Goal: Task Accomplishment & Management: Complete application form

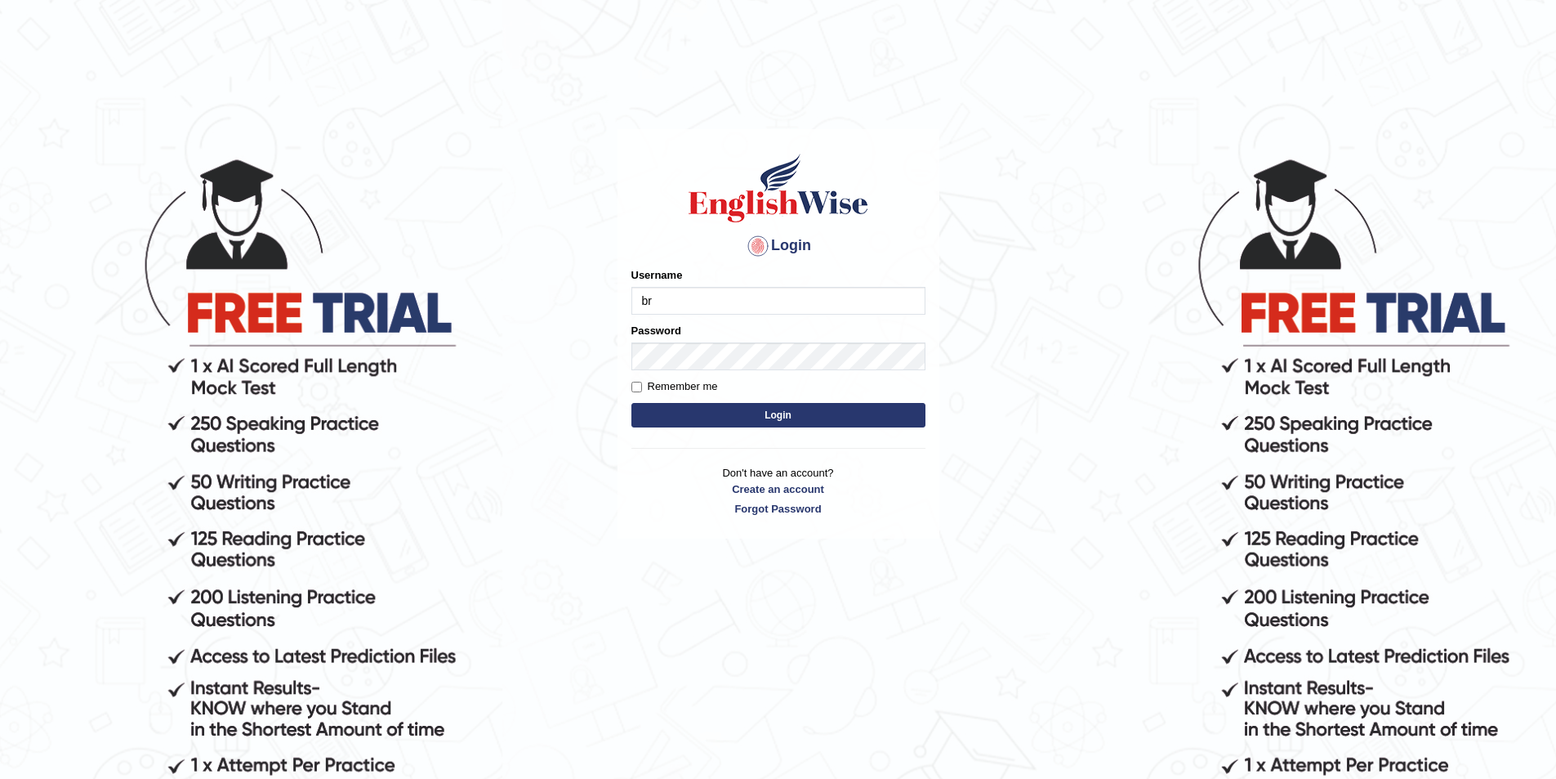
type input "b"
type input "B"
click at [766, 488] on link "Create an account" at bounding box center [779, 489] width 294 height 16
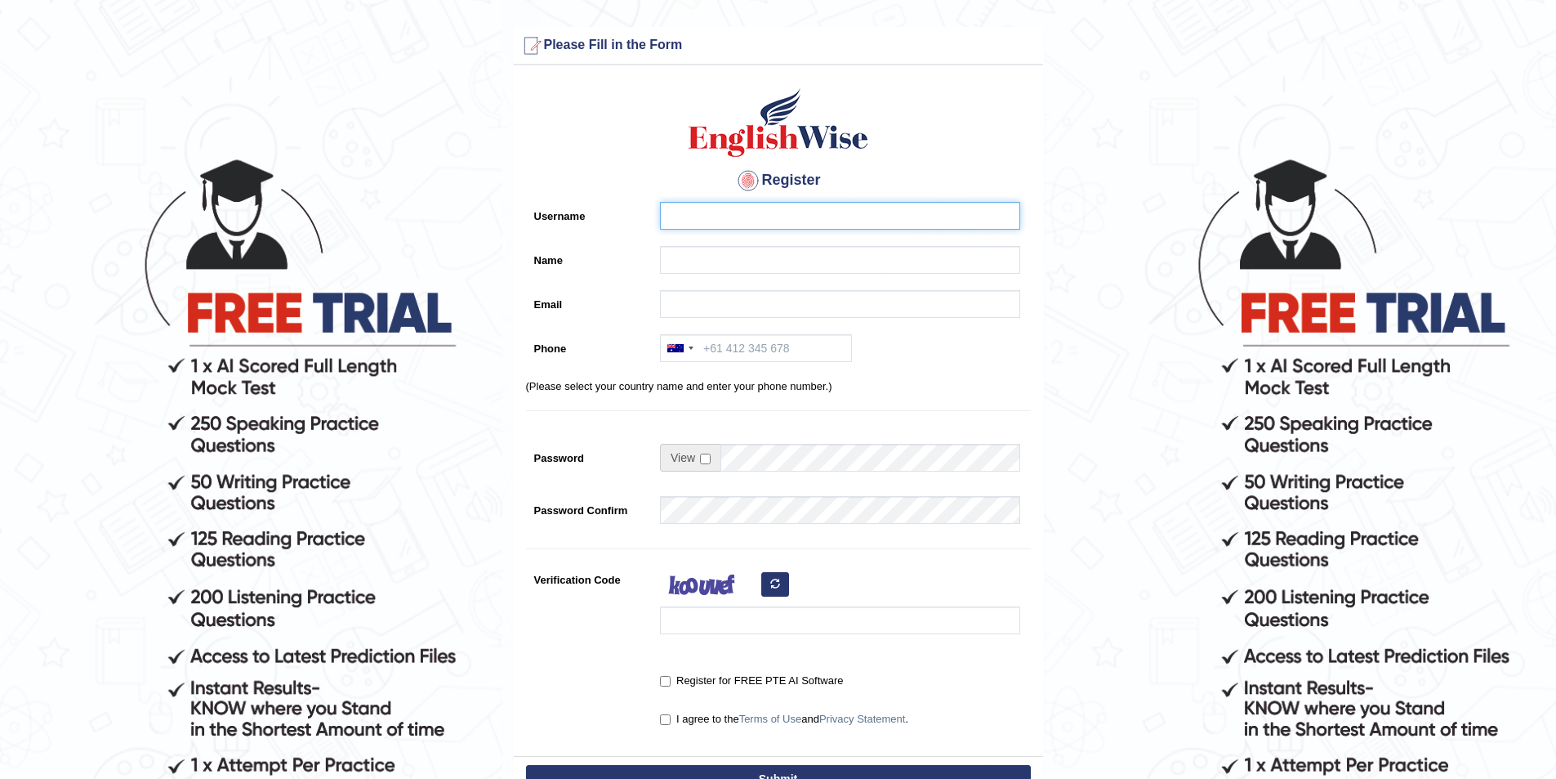
click at [734, 212] on input "Username" at bounding box center [840, 216] width 360 height 28
type input "Bryan13"
click at [807, 268] on input "Name" at bounding box center [840, 260] width 360 height 28
type input "[PERSON_NAME]"
click at [783, 298] on input "Email" at bounding box center [840, 304] width 360 height 28
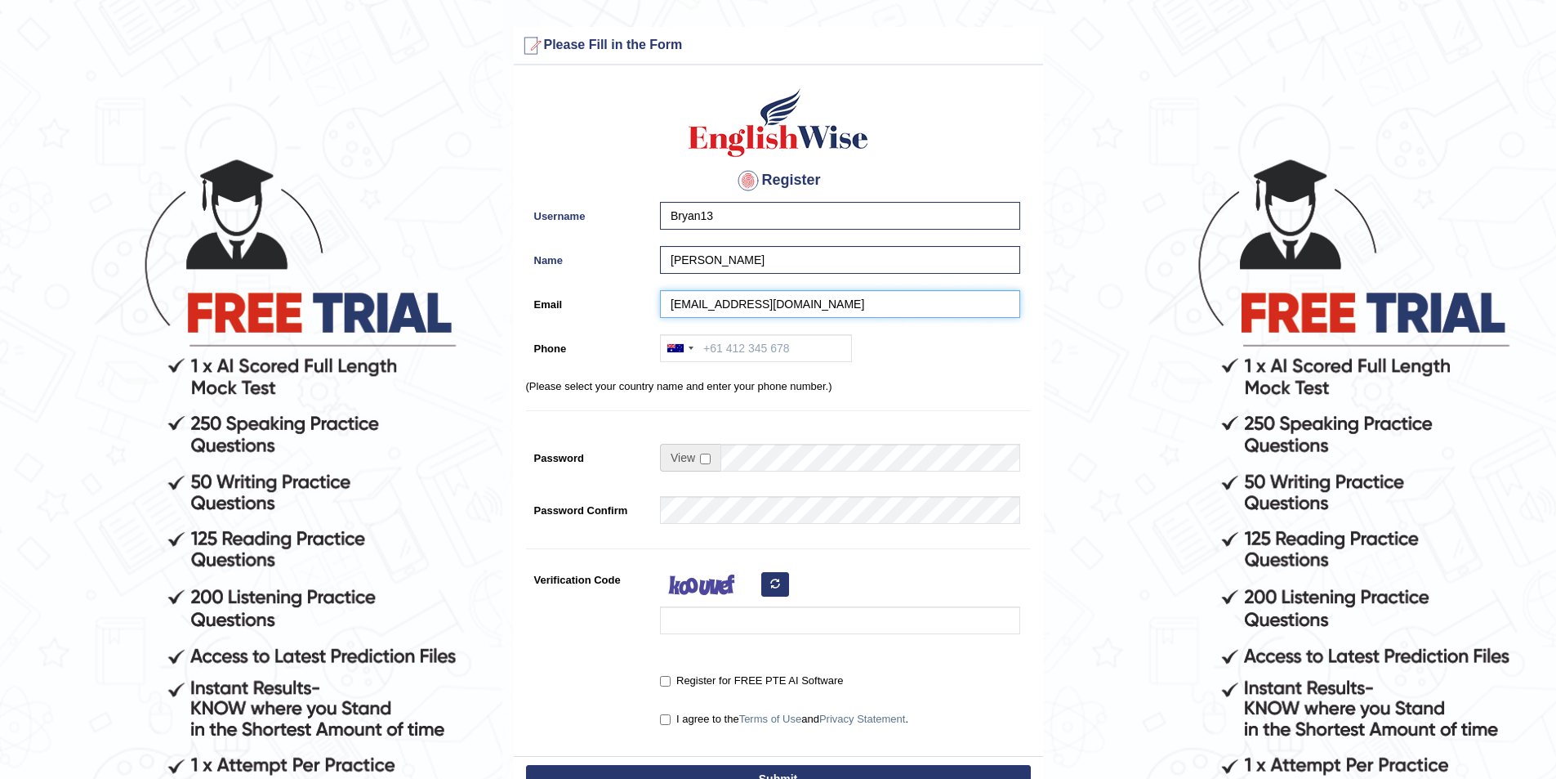
type input "bryanpamfilo13@gmail.com"
click at [797, 359] on input "Phone" at bounding box center [756, 348] width 192 height 28
type input "4"
type input "="
click at [728, 346] on input "+6143768797" at bounding box center [756, 348] width 192 height 28
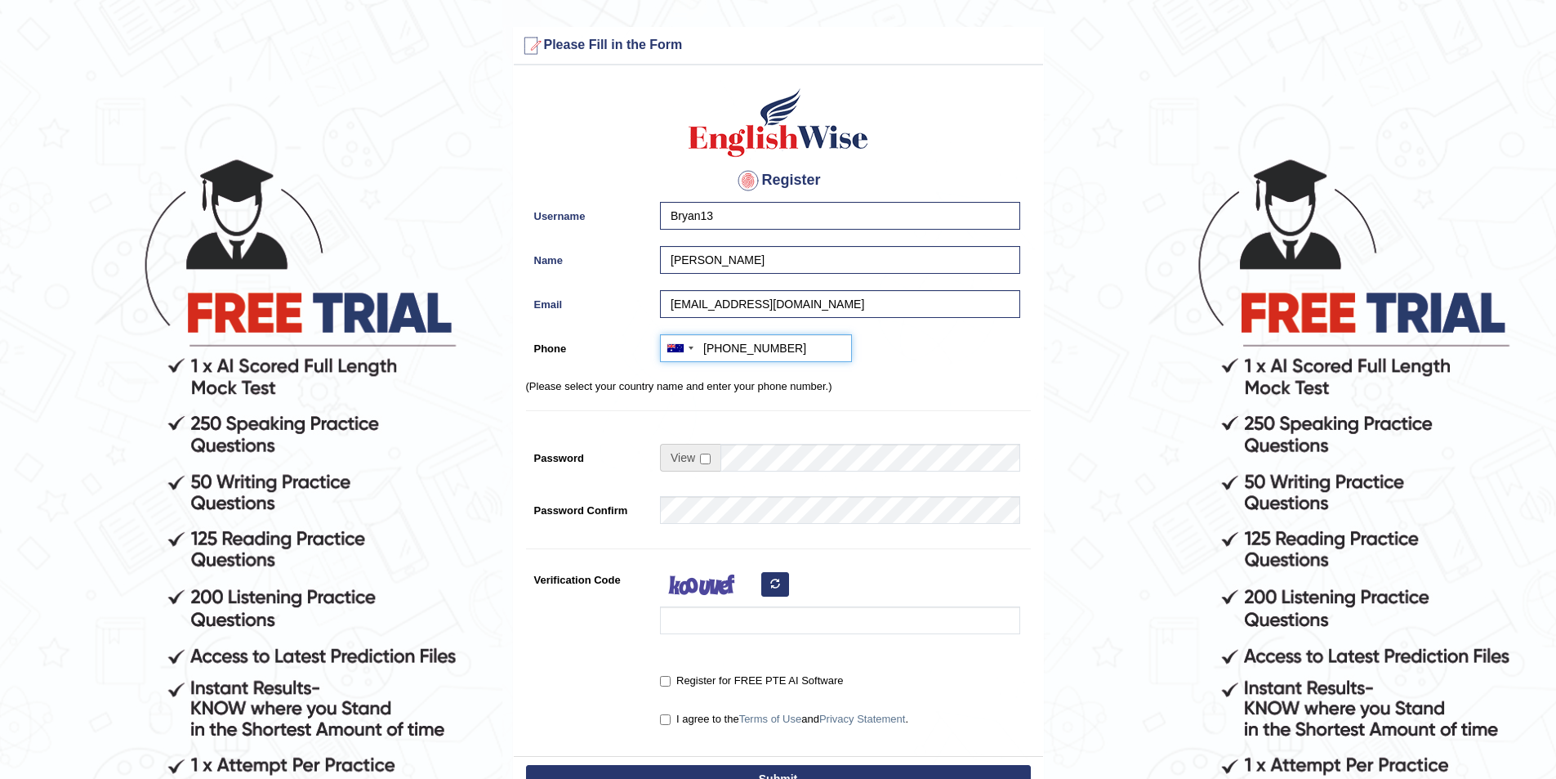
type input "+61423768797"
click at [708, 460] on input "checkbox" at bounding box center [705, 458] width 11 height 11
checkbox input "true"
click at [785, 462] on input "Password" at bounding box center [871, 458] width 300 height 28
type input "elijahBryan13"
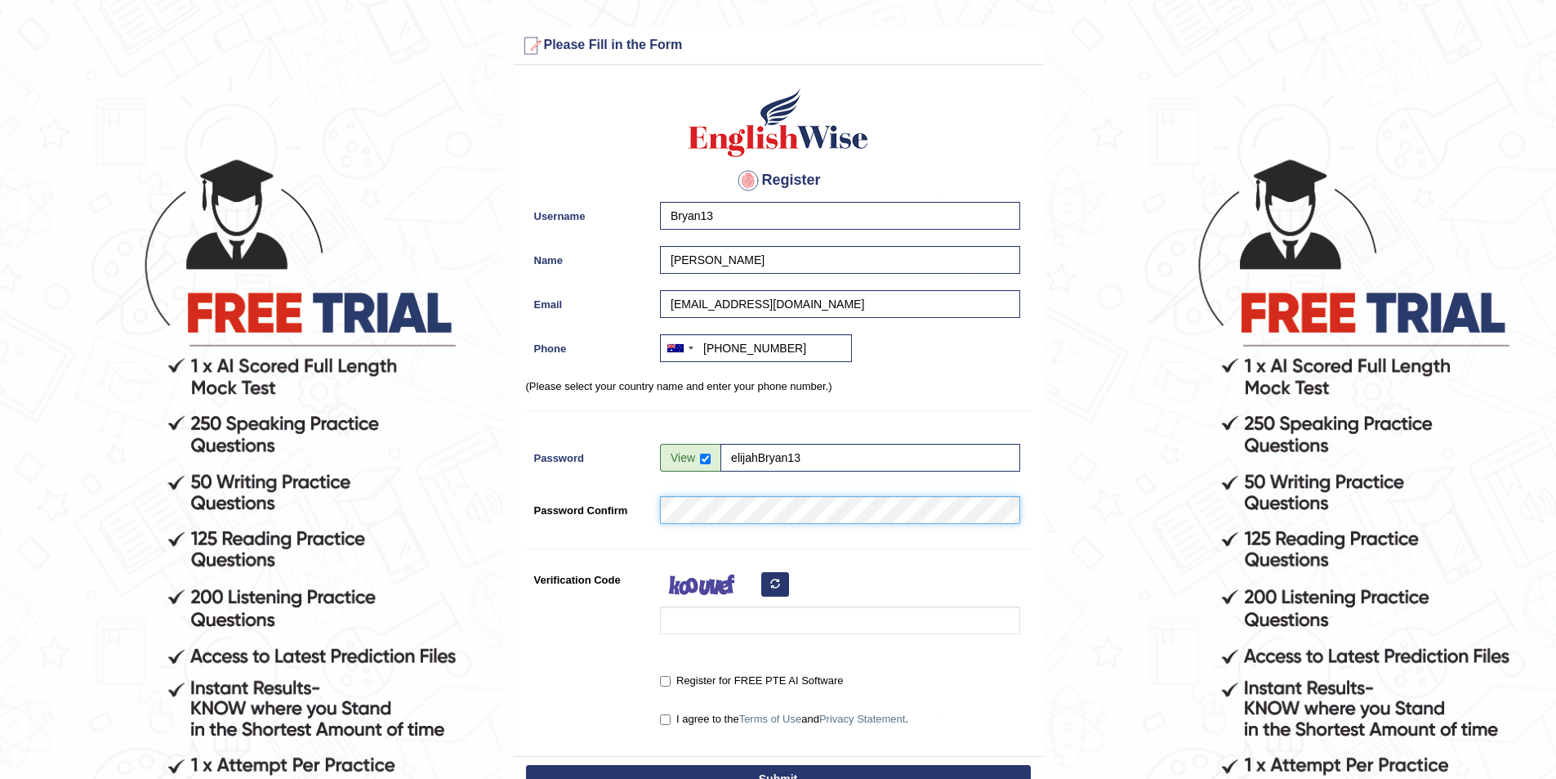
scroll to position [82, 0]
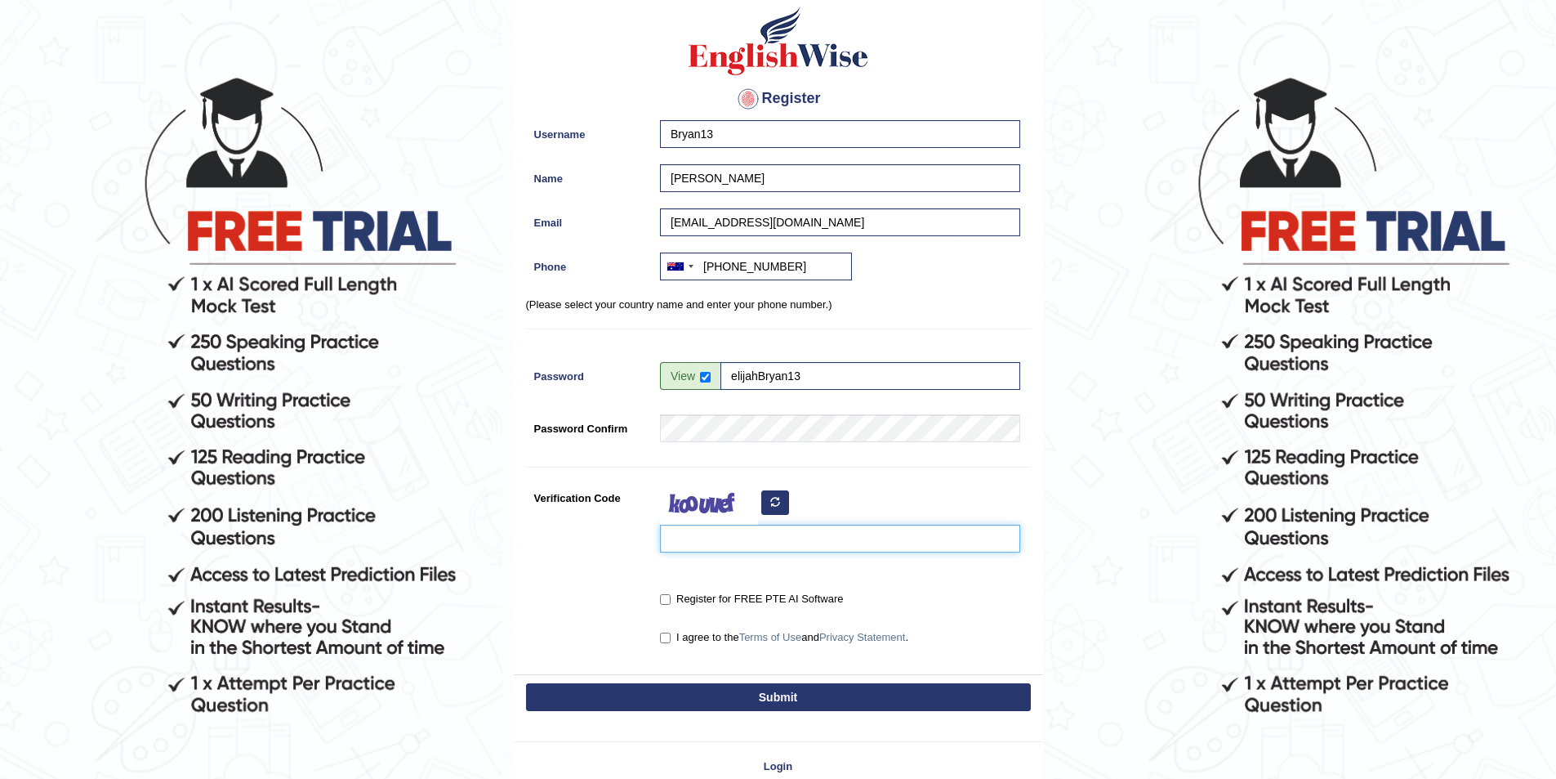
click at [755, 538] on input "Verification Code" at bounding box center [840, 538] width 360 height 28
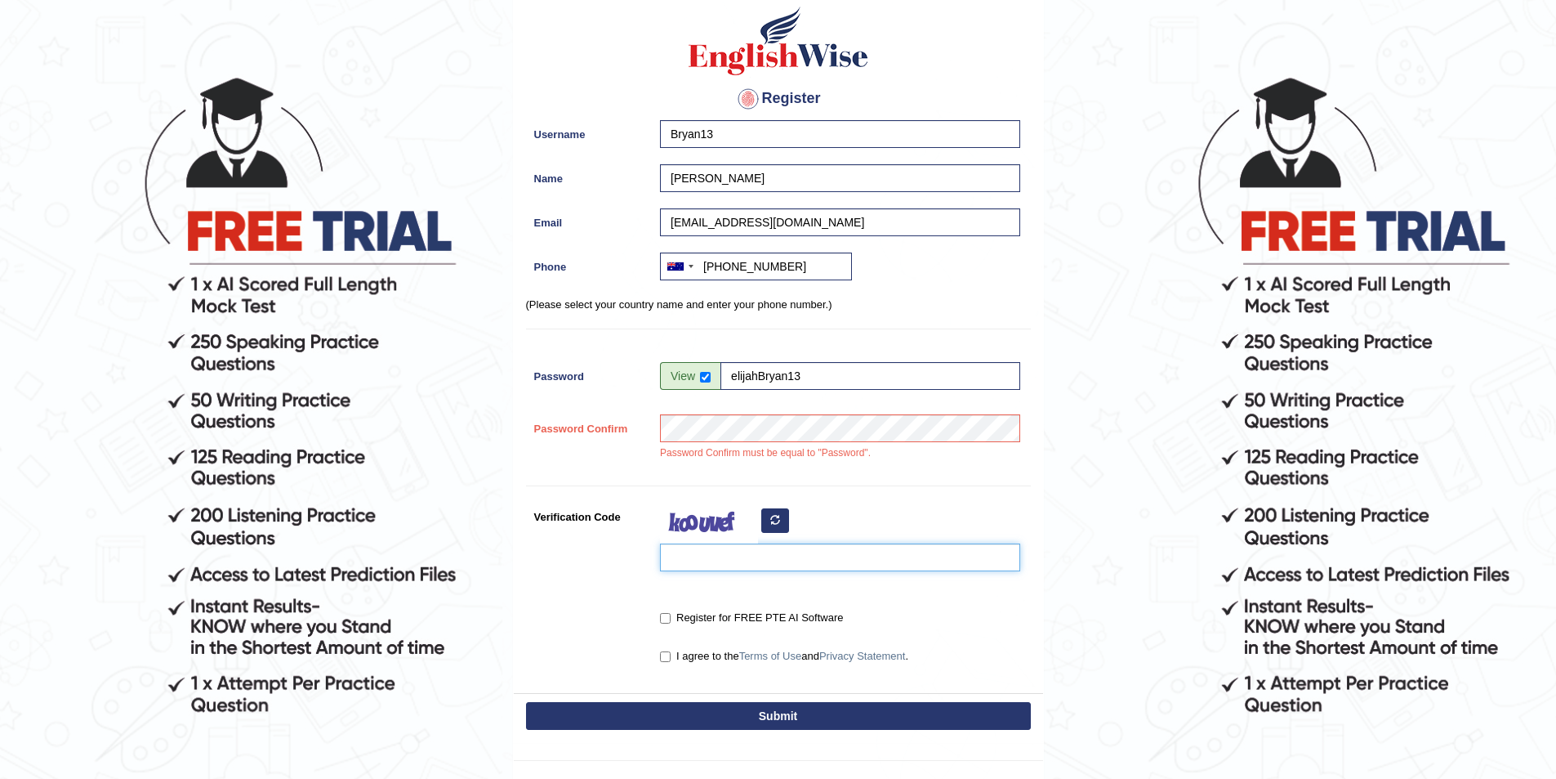
type input "F"
type input "voqbco"
click at [663, 615] on input "Register for FREE PTE AI Software" at bounding box center [665, 618] width 11 height 11
checkbox input "true"
click at [667, 653] on input "I agree to the Terms of Use and Privacy Statement ." at bounding box center [665, 656] width 11 height 11
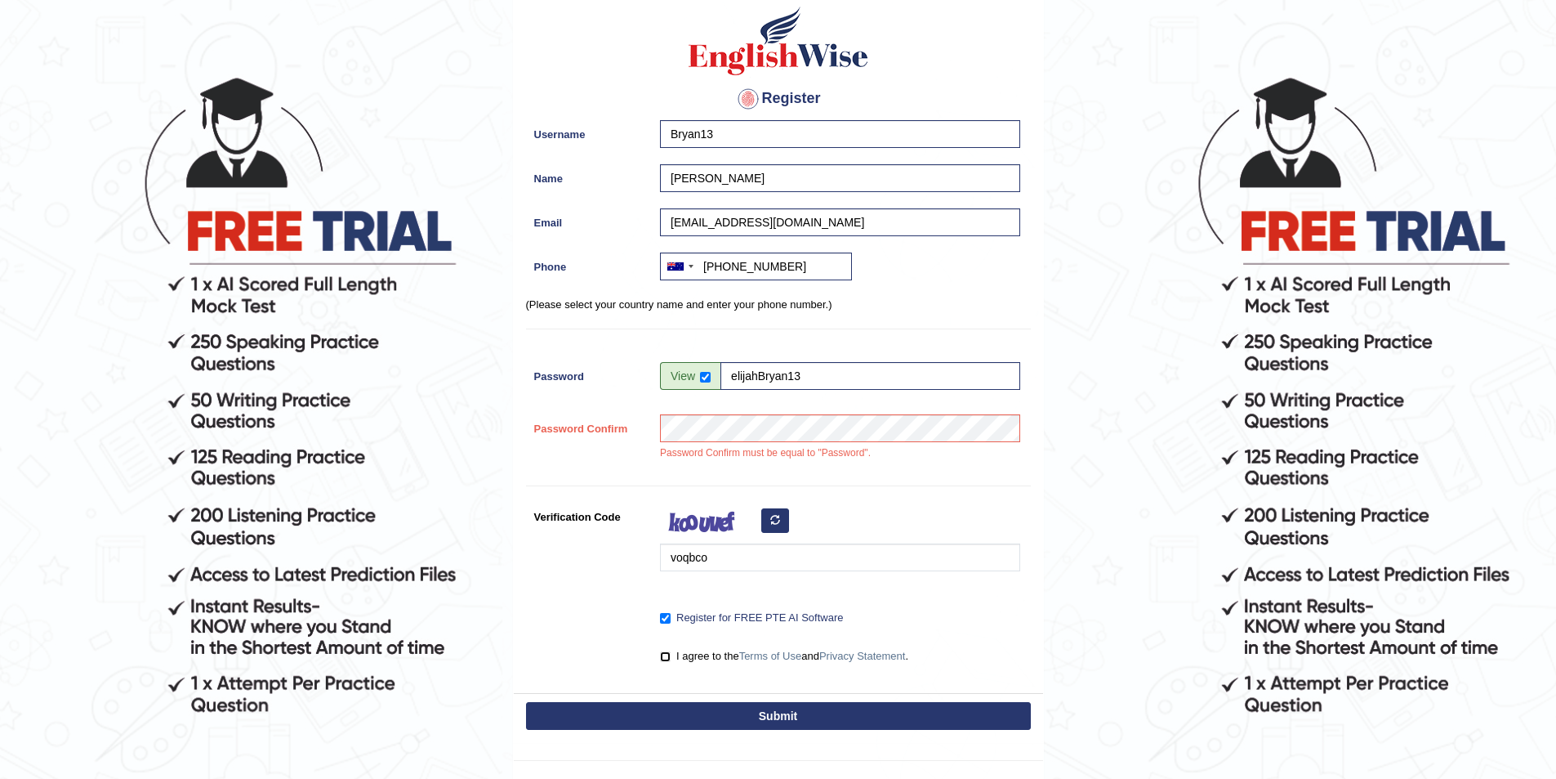
checkbox input "true"
click at [855, 719] on button "Submit" at bounding box center [778, 716] width 505 height 28
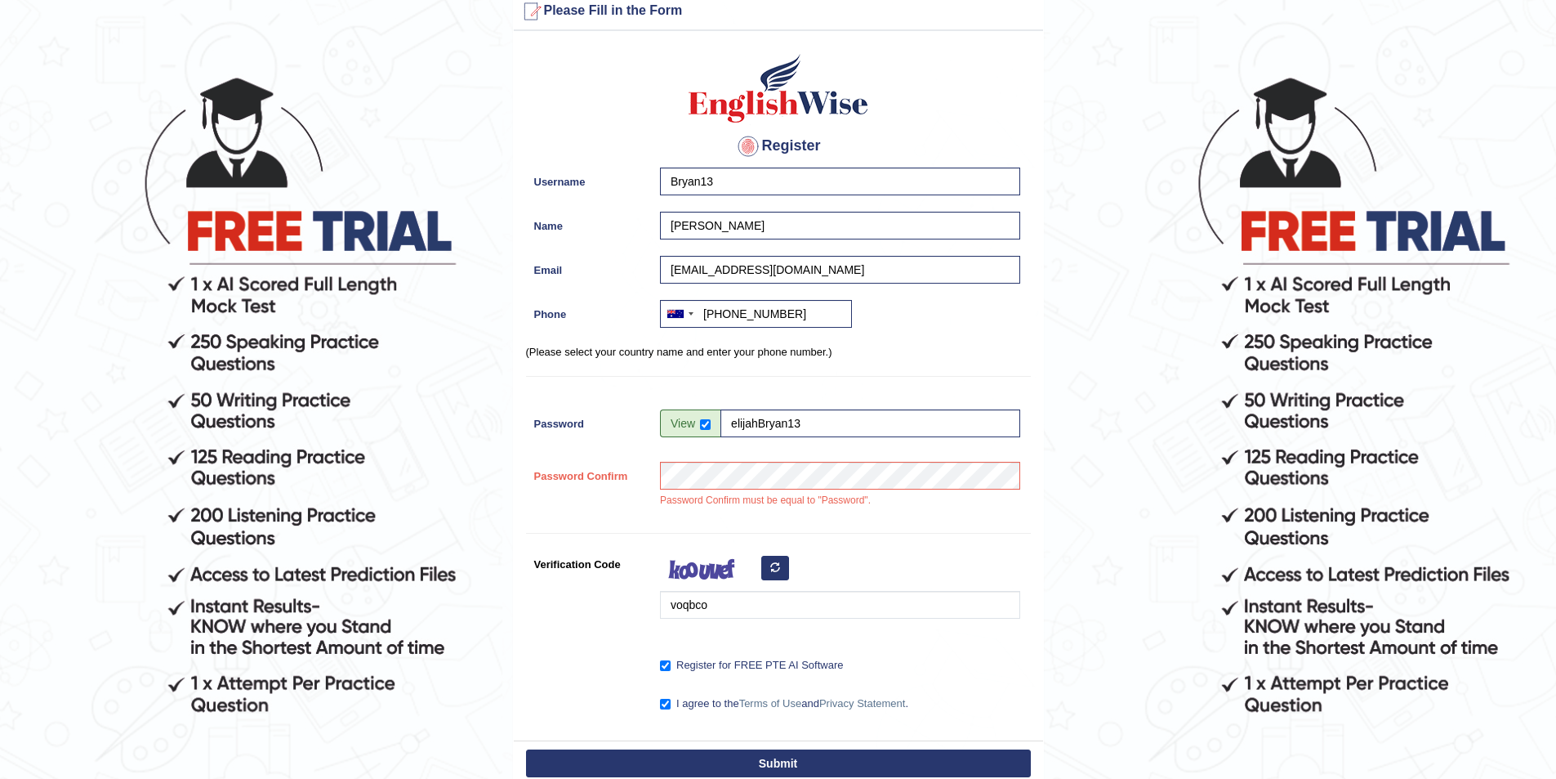
scroll to position [129, 0]
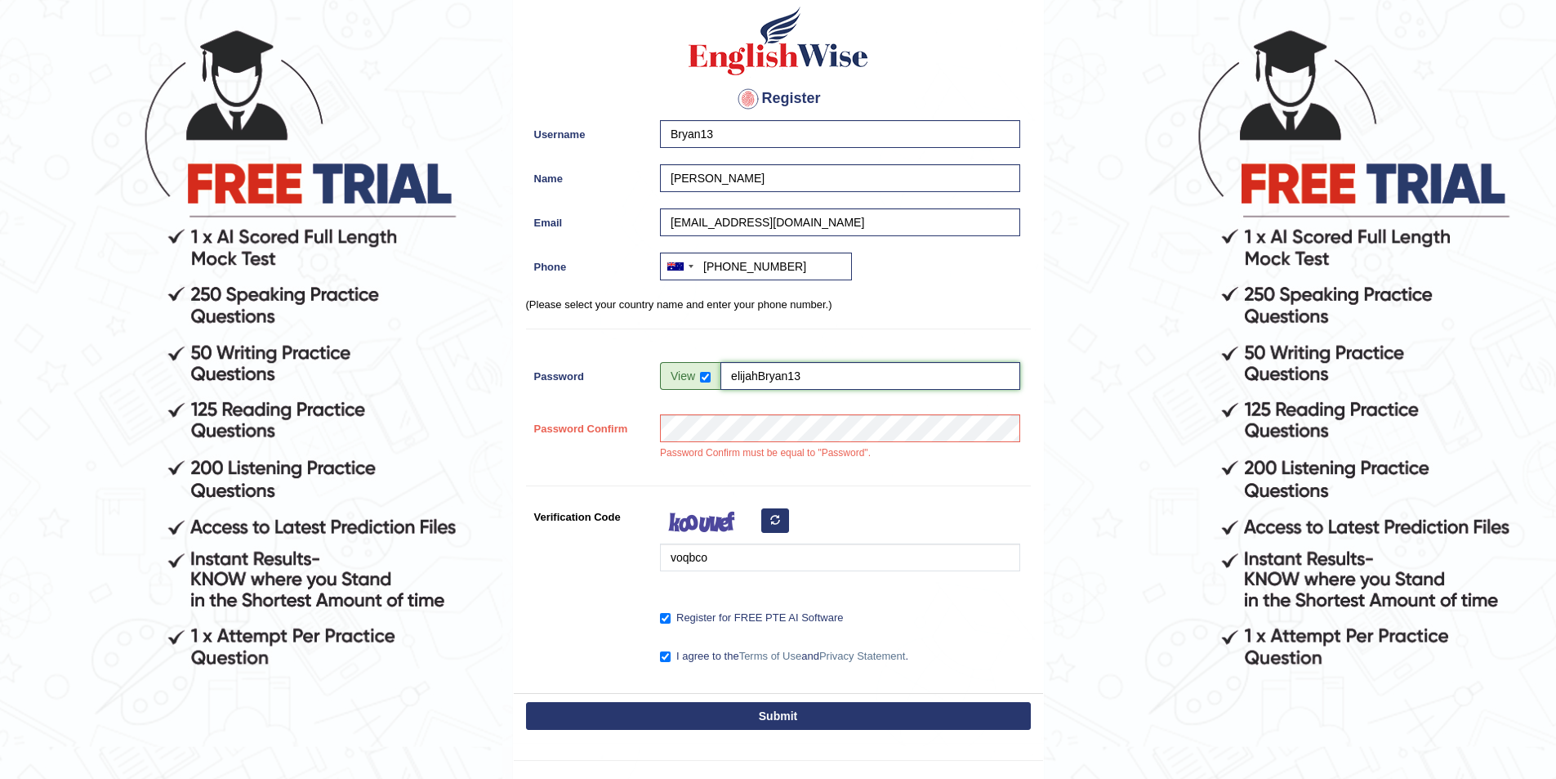
click at [828, 382] on input "elijahBryan13" at bounding box center [871, 376] width 300 height 28
type input "elijahBryan13="
click at [753, 712] on button "Submit" at bounding box center [778, 716] width 505 height 28
click at [759, 713] on button "Submit" at bounding box center [778, 716] width 505 height 28
click at [893, 712] on button "Submit" at bounding box center [778, 716] width 505 height 28
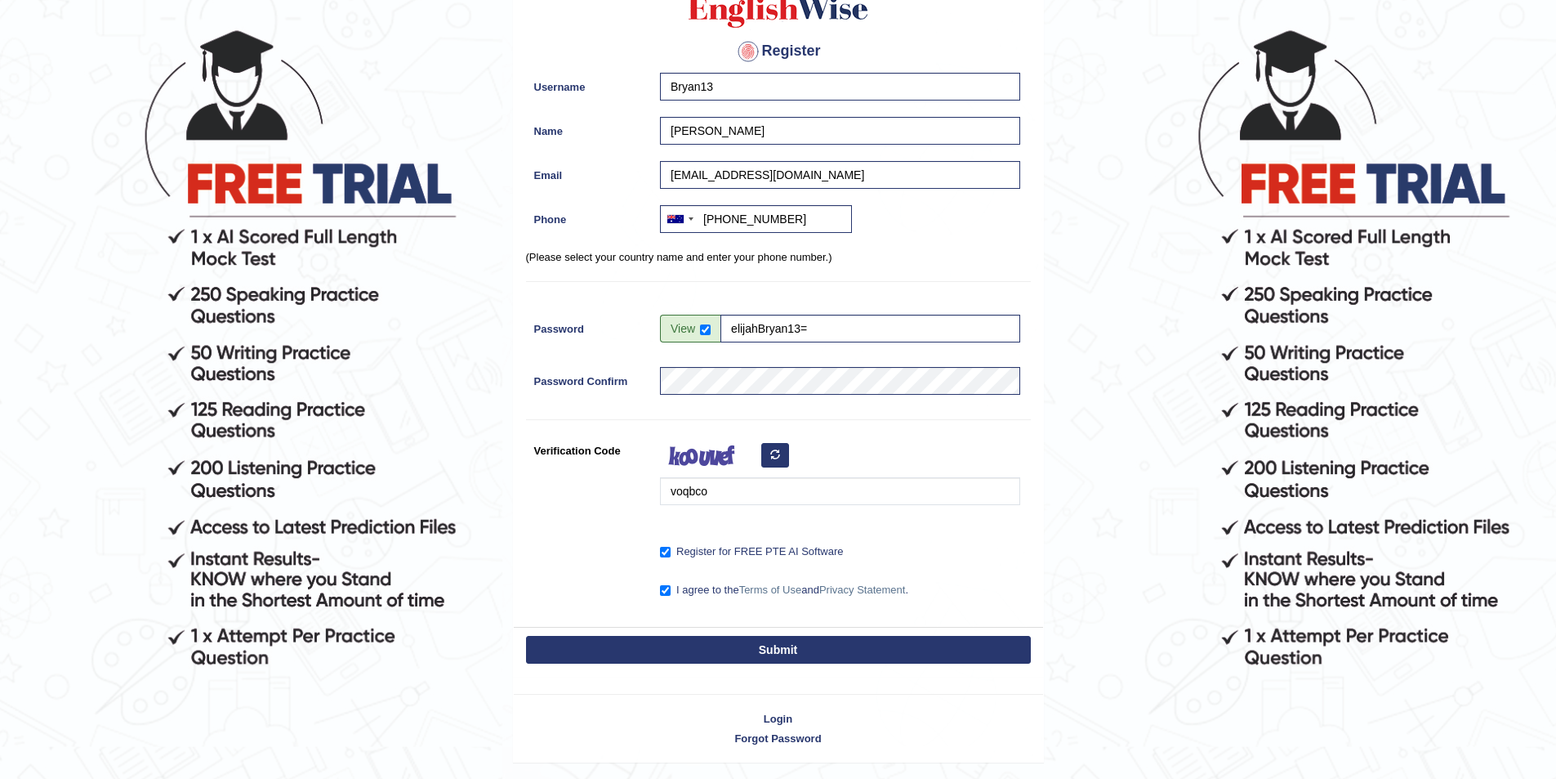
scroll to position [82, 0]
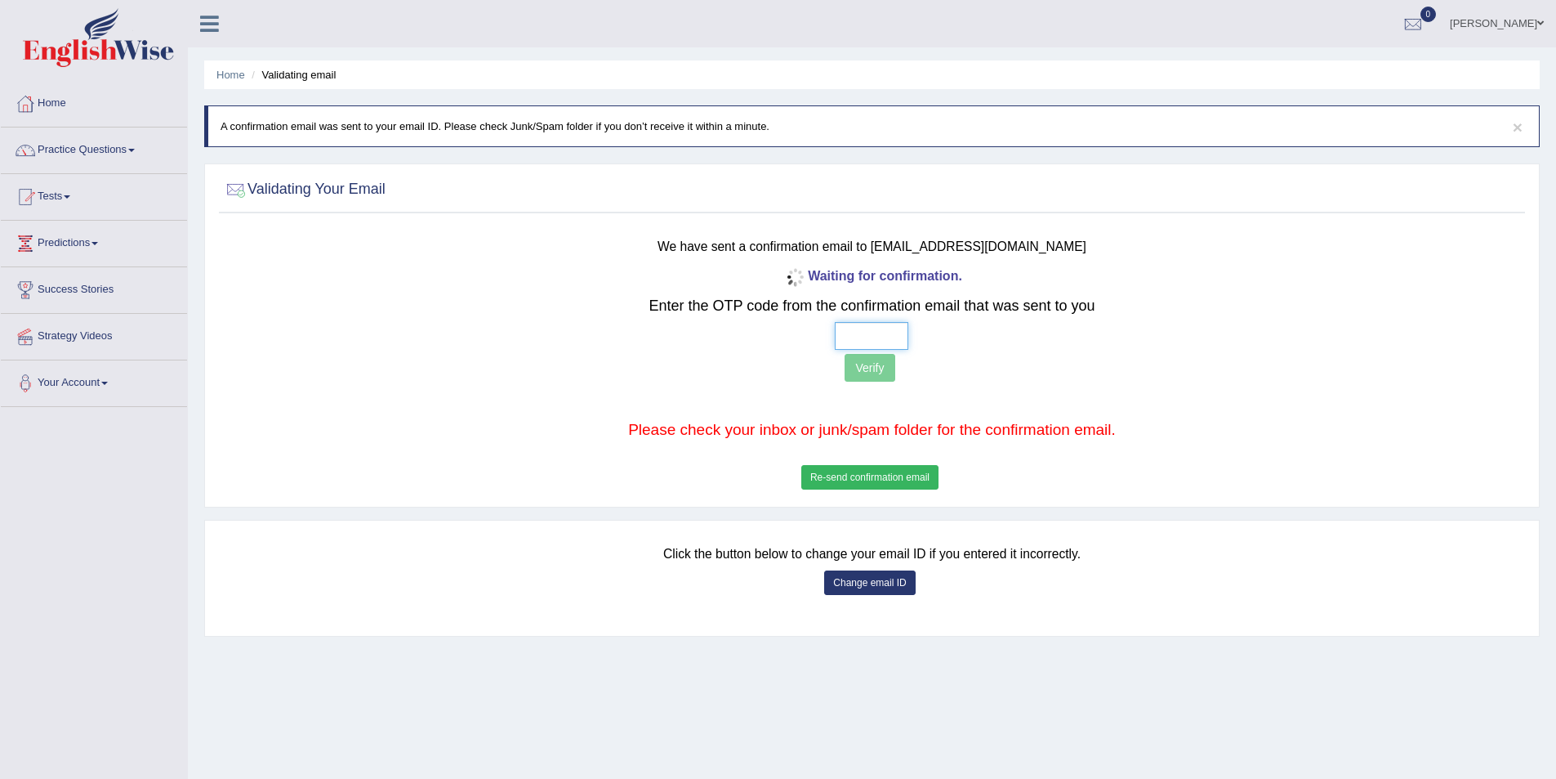
click at [874, 342] on input "text" at bounding box center [872, 336] width 74 height 28
type input "2 7 3 6"
click at [878, 373] on button "Verify" at bounding box center [870, 368] width 50 height 28
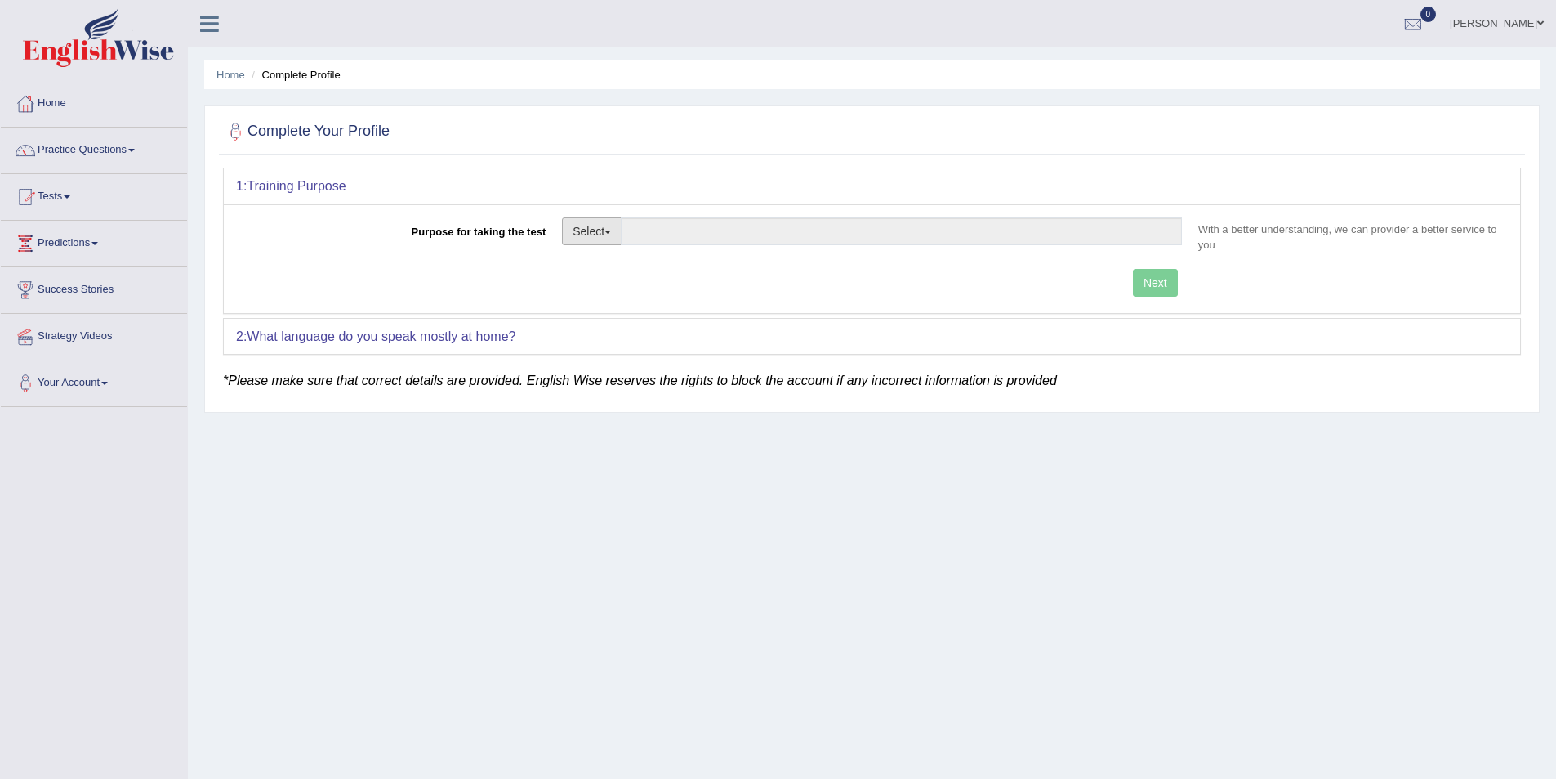
click at [601, 243] on button "Select" at bounding box center [592, 231] width 60 height 28
click at [647, 288] on link "Permanent Residency" at bounding box center [635, 287] width 145 height 21
type input "Permanent Residency"
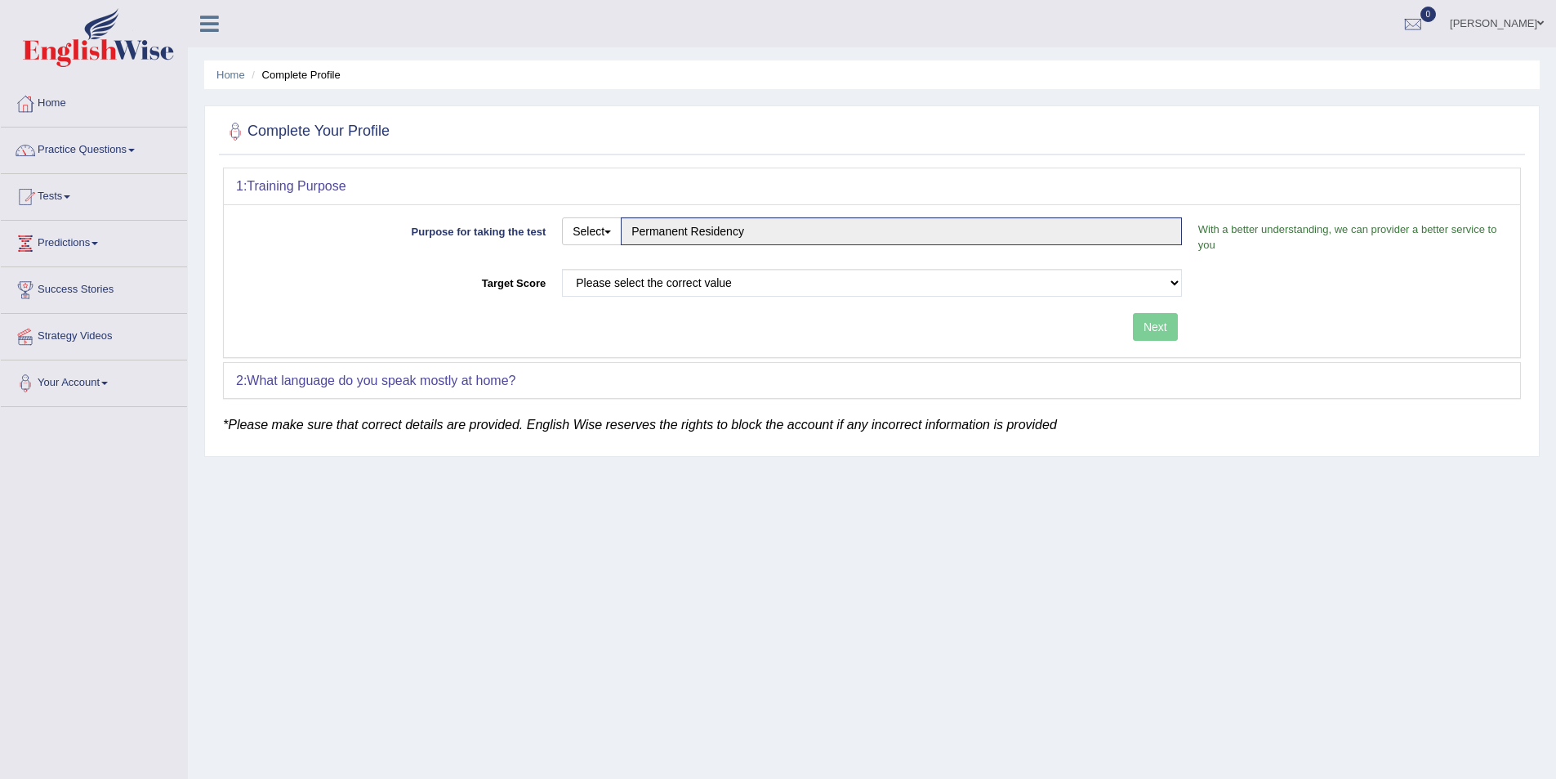
click at [614, 381] on div "2: What language do you speak mostly at home?" at bounding box center [872, 381] width 1297 height 36
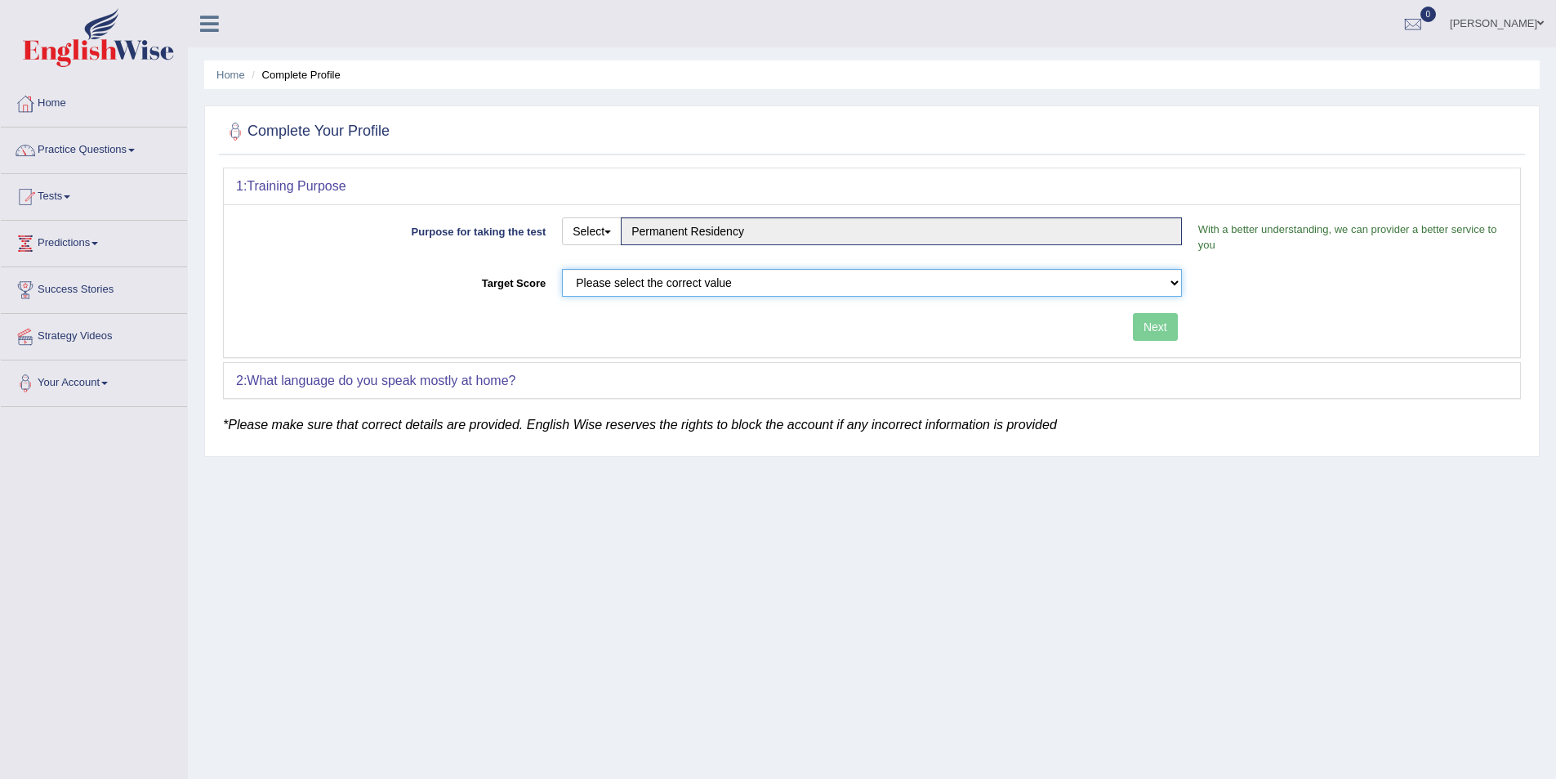
click at [881, 281] on select "Please select the correct value 50 (6 bands) 58 (6.5 bands) 65 (7 bands) 79 (8 …" at bounding box center [872, 283] width 620 height 28
click at [562, 269] on select "Please select the correct value 50 (6 bands) 58 (6.5 bands) 65 (7 bands) 79 (8 …" at bounding box center [872, 283] width 620 height 28
click at [831, 390] on div "2: What language do you speak mostly at home?" at bounding box center [872, 381] width 1297 height 36
click at [670, 383] on div "2: What language do you speak mostly at home?" at bounding box center [872, 381] width 1297 height 36
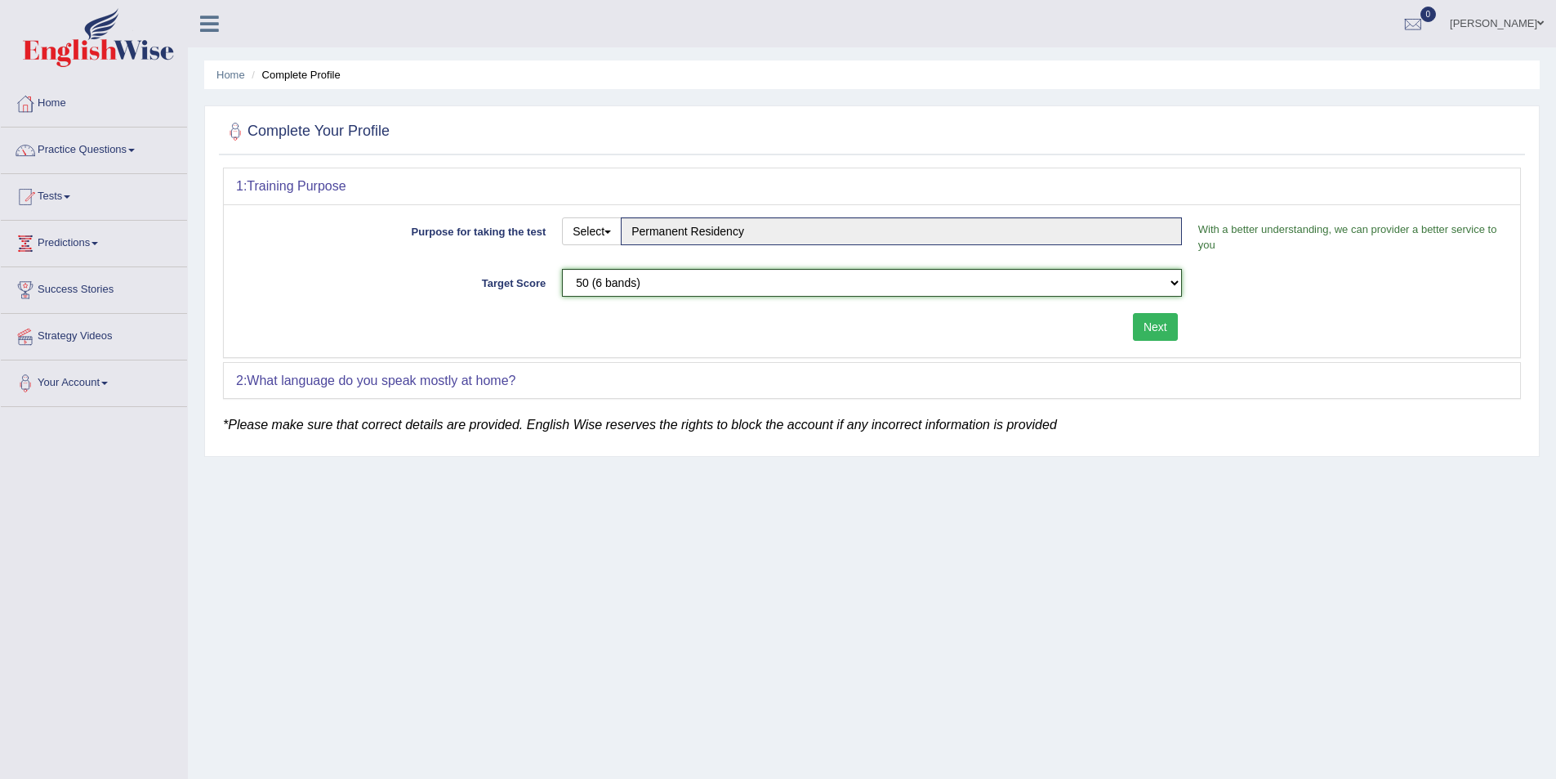
click at [990, 291] on select "Please select the correct value 50 (6 bands) 58 (6.5 bands) 65 (7 bands) 79 (8 …" at bounding box center [872, 283] width 620 height 28
select select "58"
click at [562, 269] on select "Please select the correct value 50 (6 bands) 58 (6.5 bands) 65 (7 bands) 79 (8 …" at bounding box center [872, 283] width 620 height 28
click at [1150, 337] on button "Next" at bounding box center [1155, 327] width 45 height 28
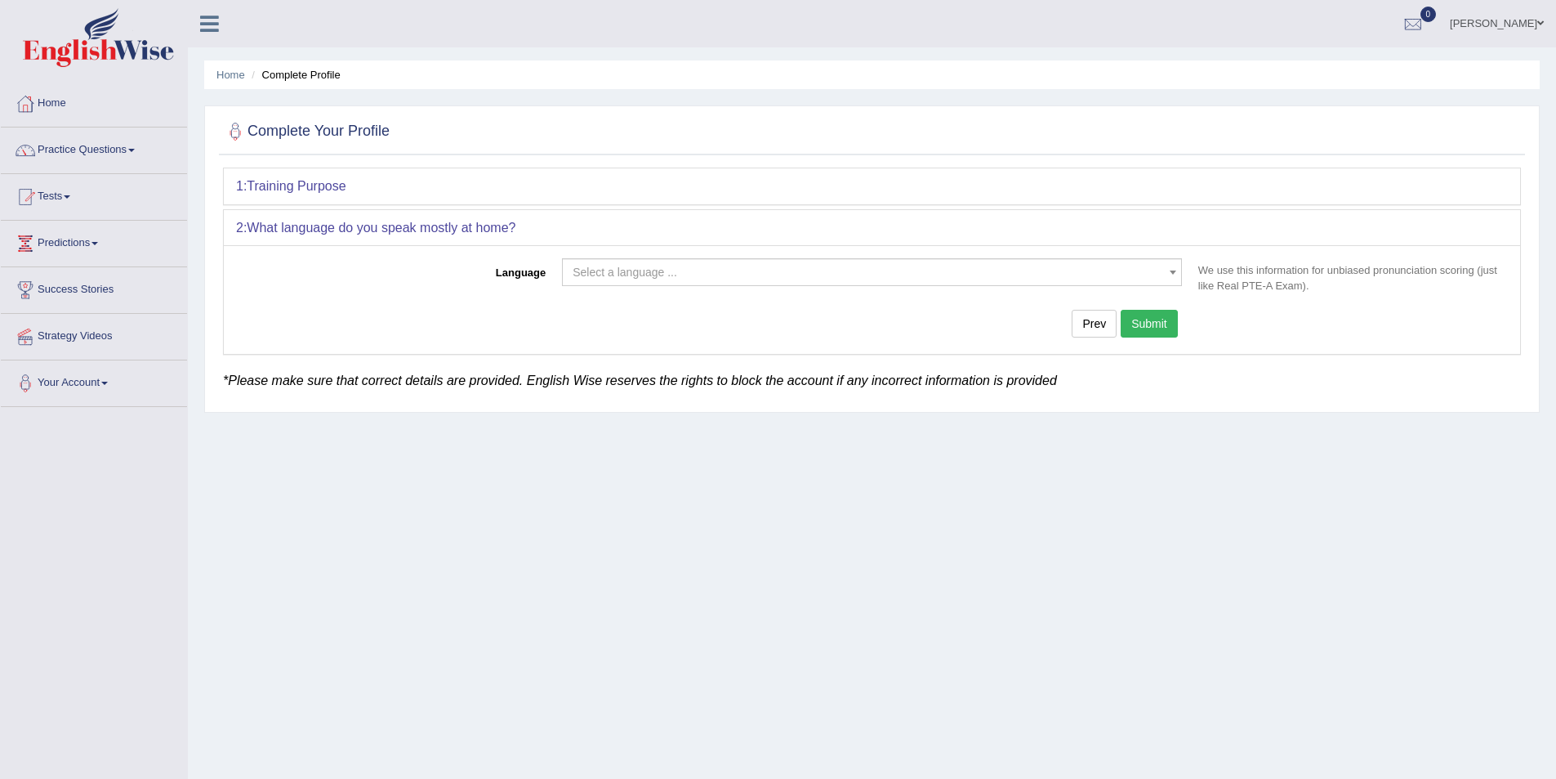
click at [890, 278] on span "Select a language ..." at bounding box center [867, 272] width 589 height 16
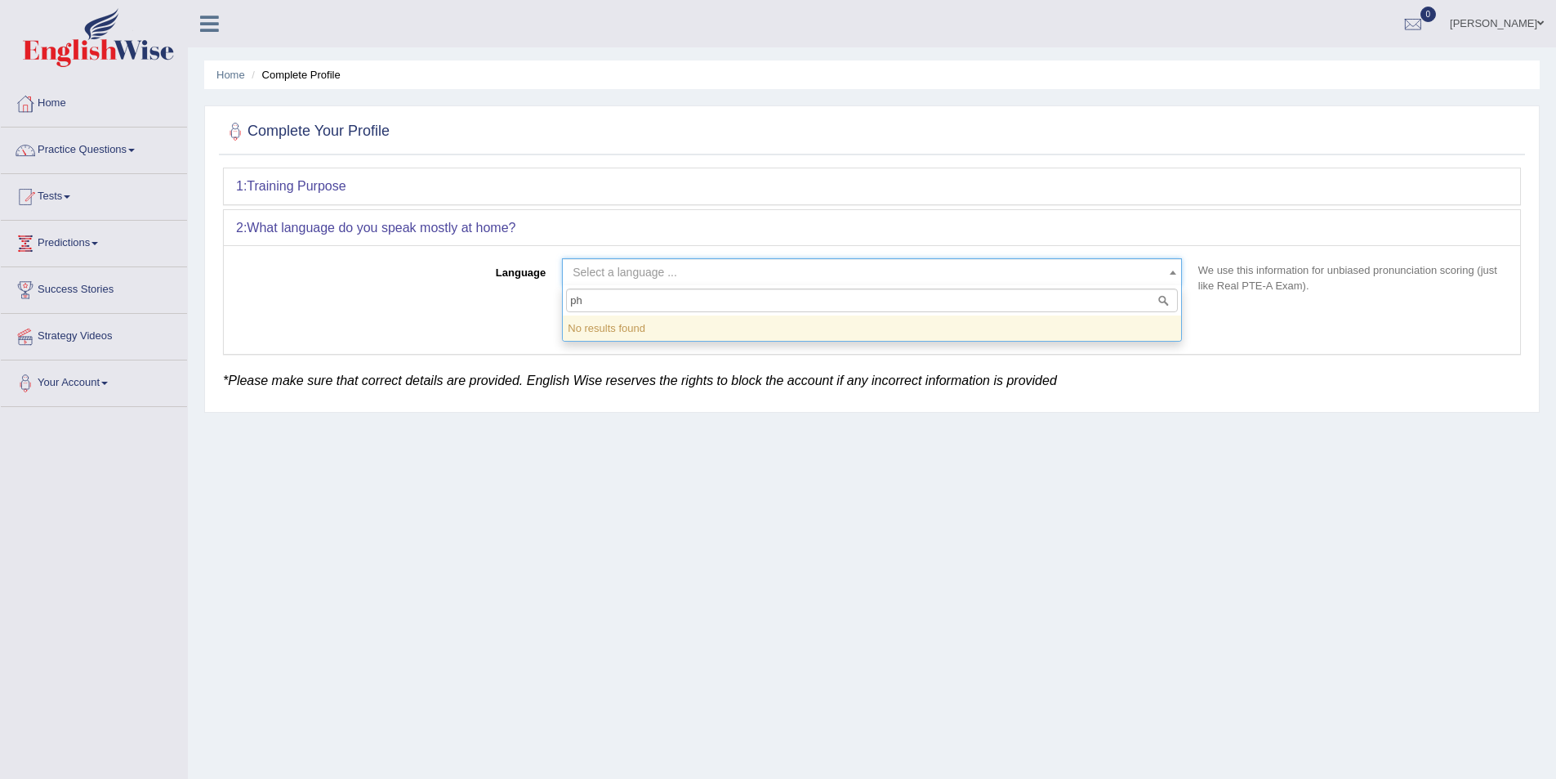
type input "p"
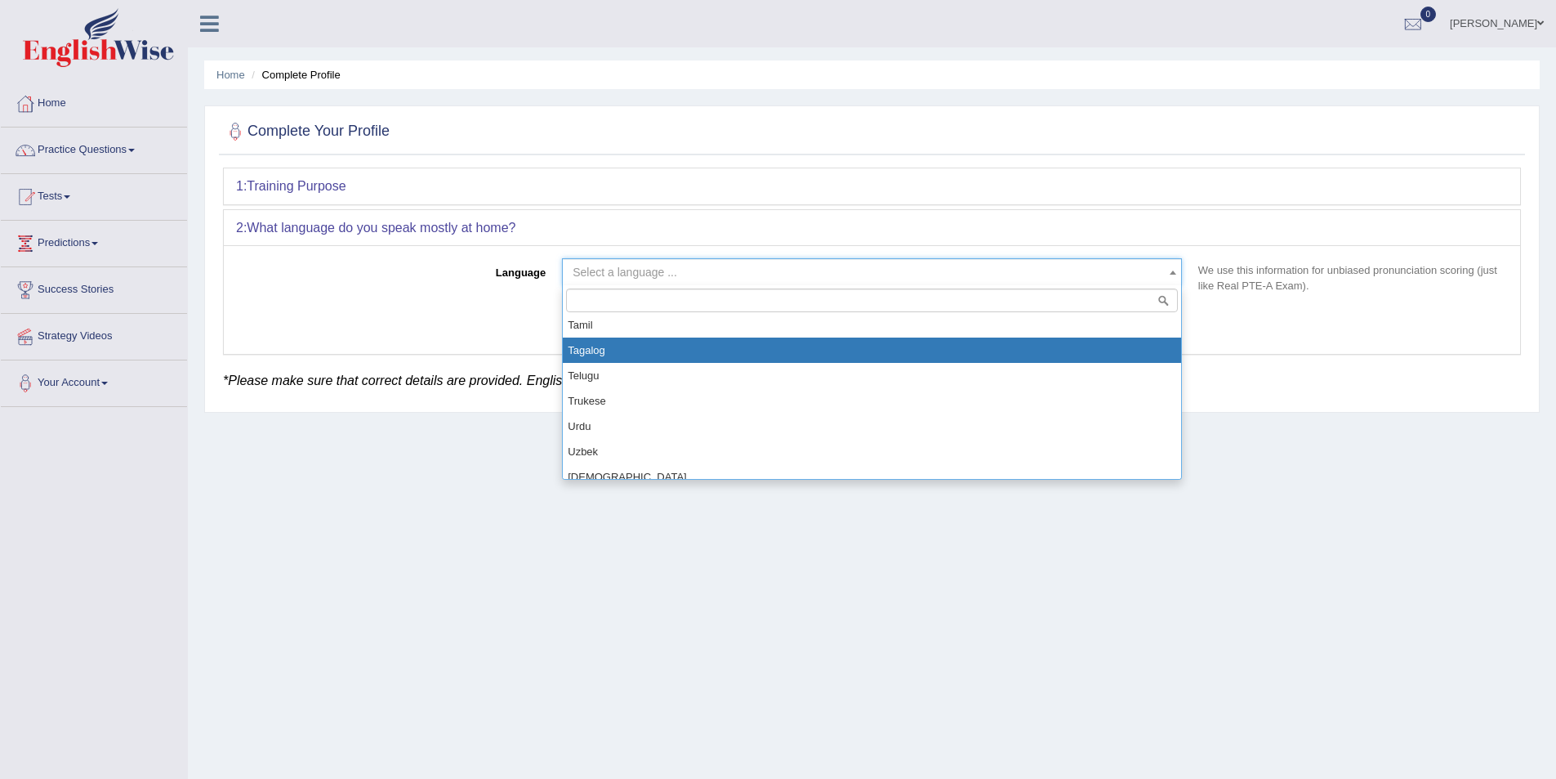
scroll to position [1142, 0]
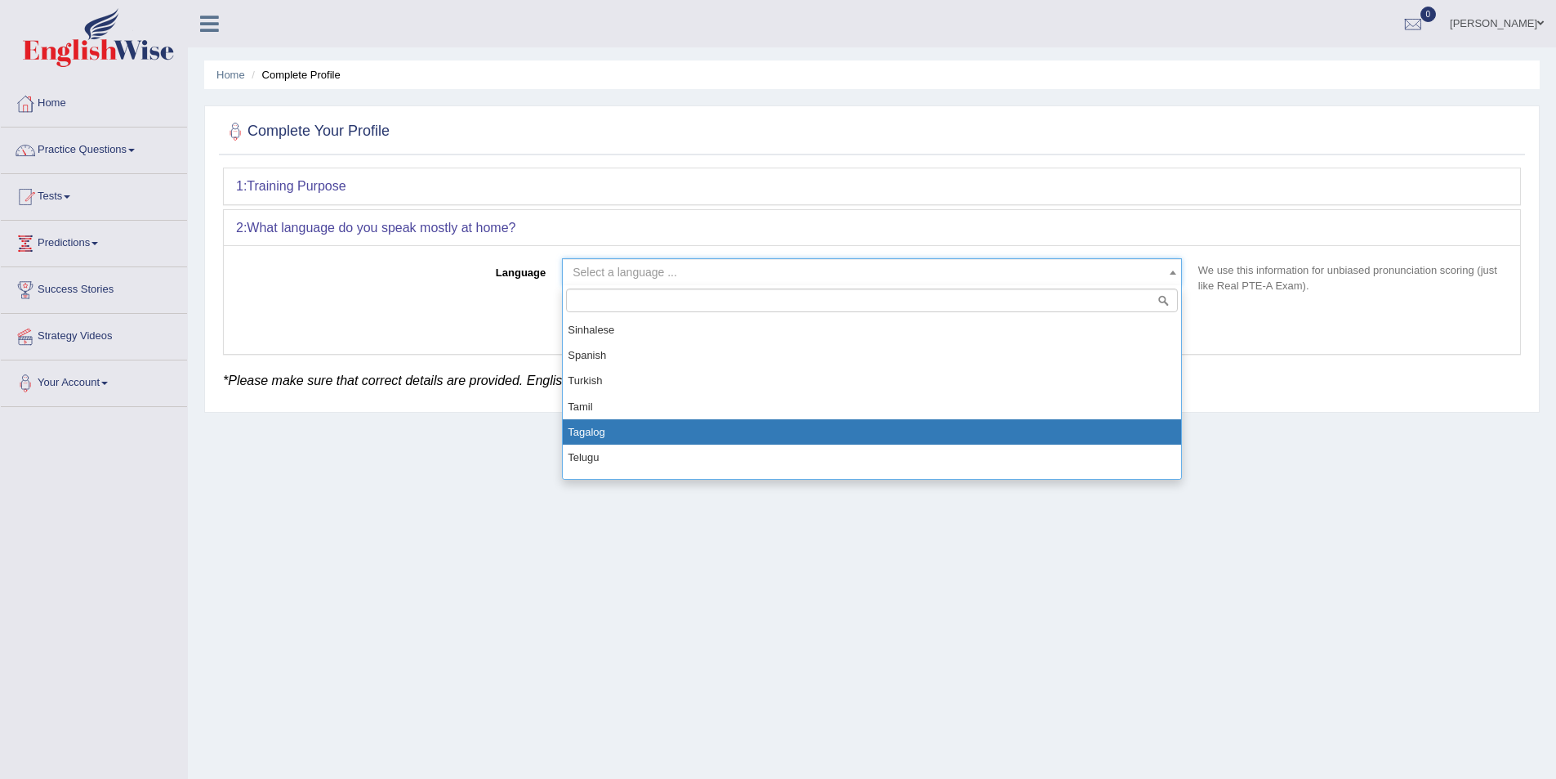
select select "Tagalog"
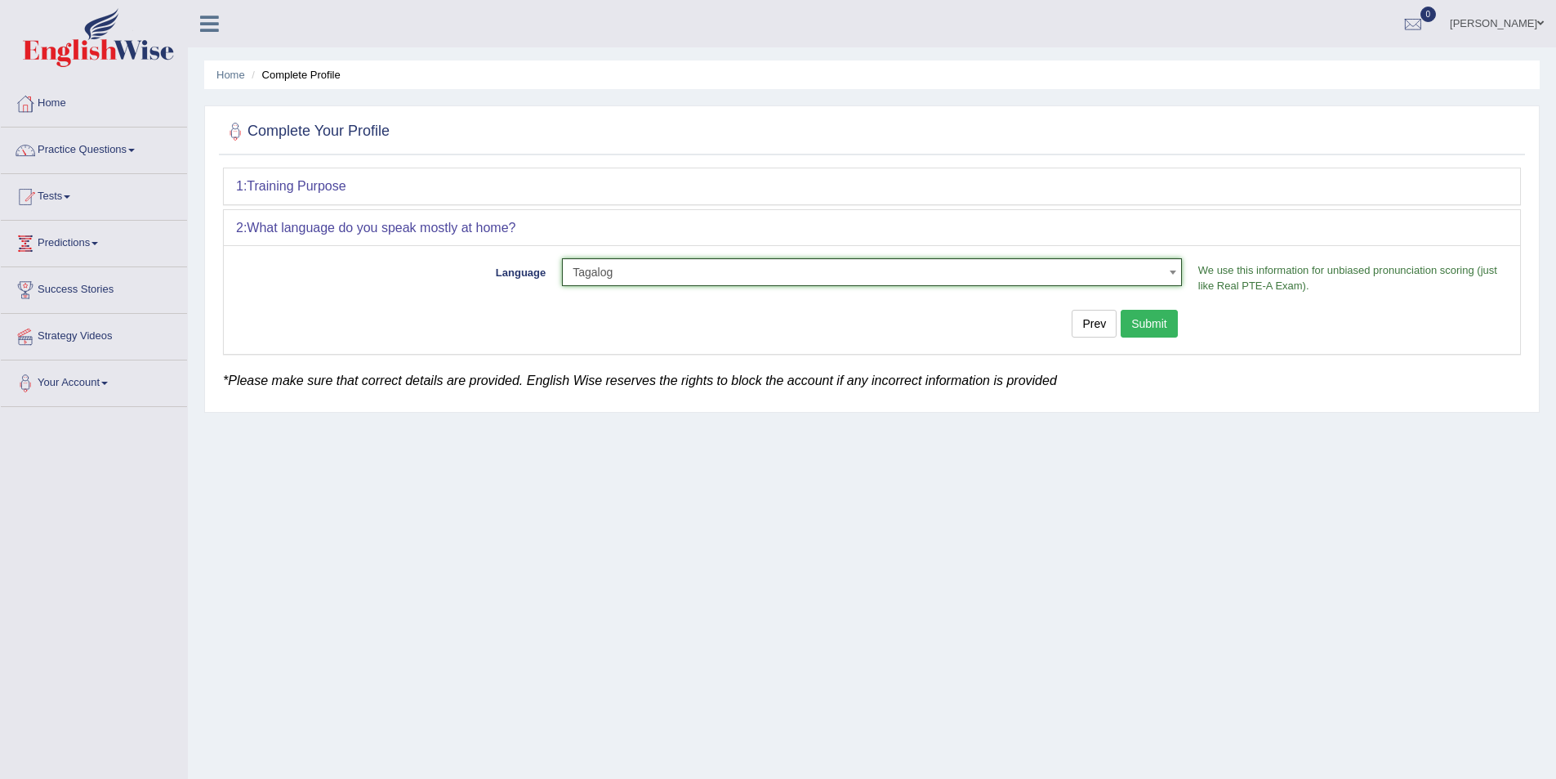
click at [1151, 319] on button "Submit" at bounding box center [1149, 324] width 57 height 28
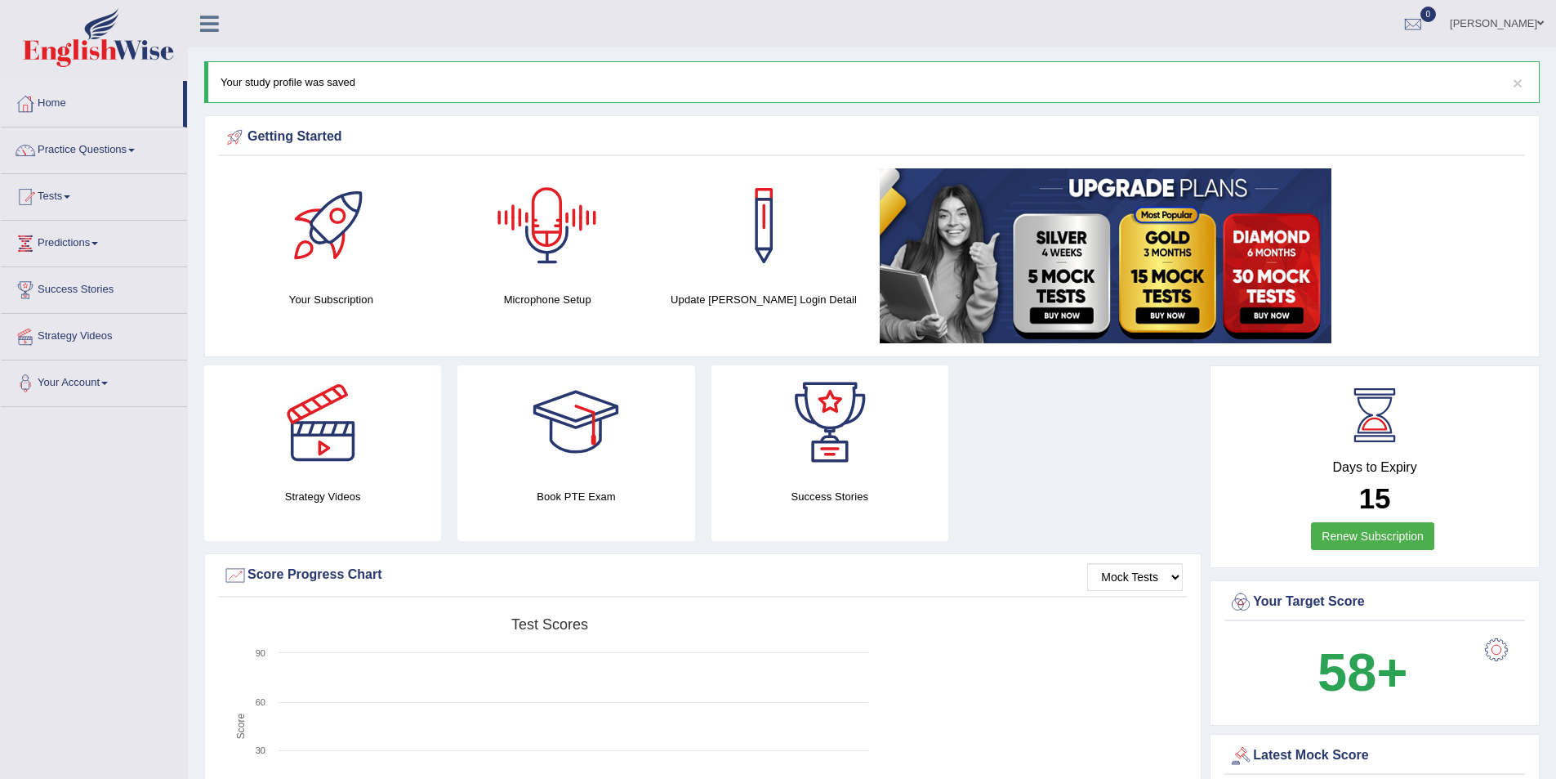
click at [563, 253] on div at bounding box center [547, 225] width 114 height 114
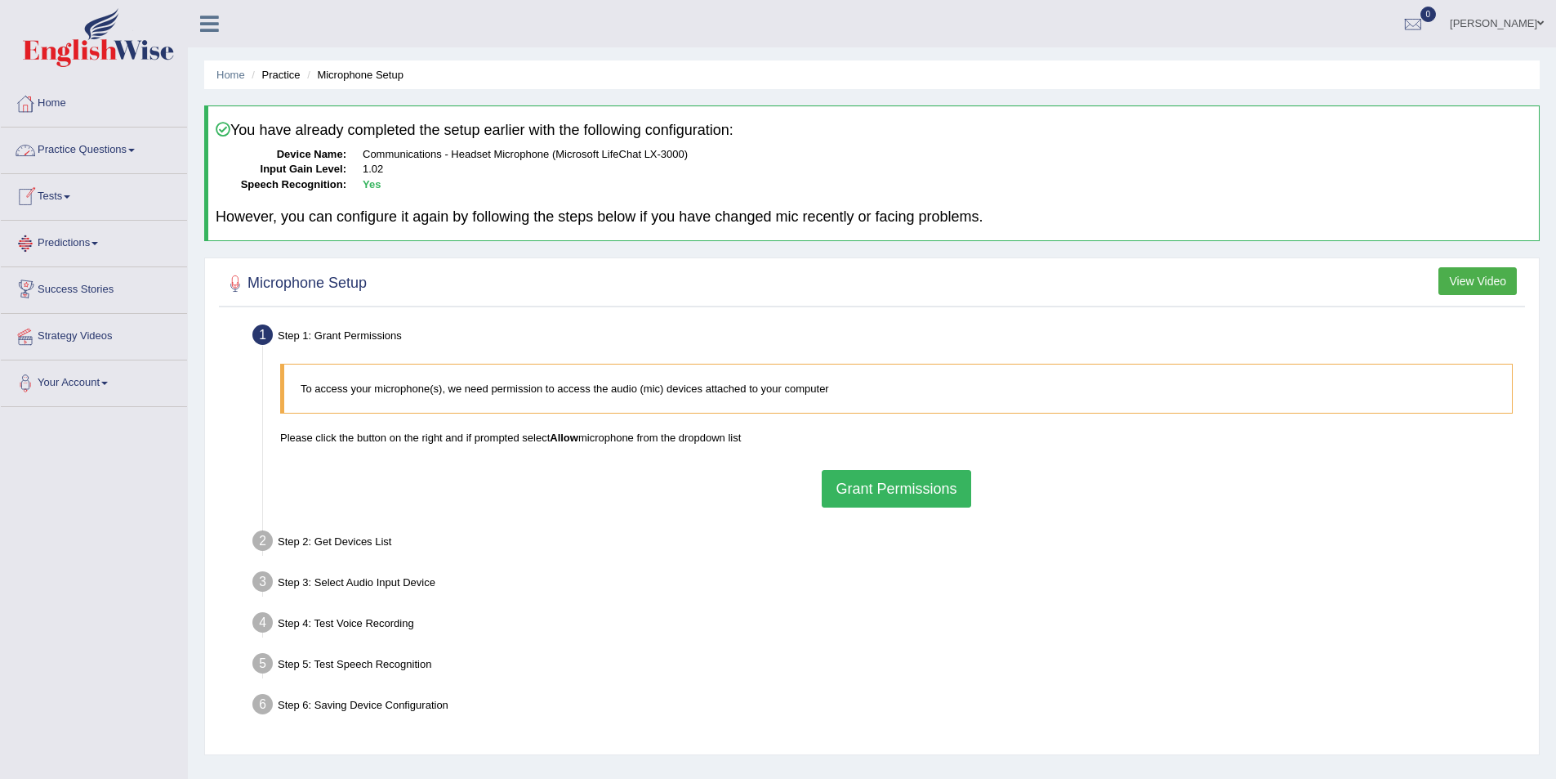
click at [76, 104] on link "Home" at bounding box center [94, 101] width 186 height 41
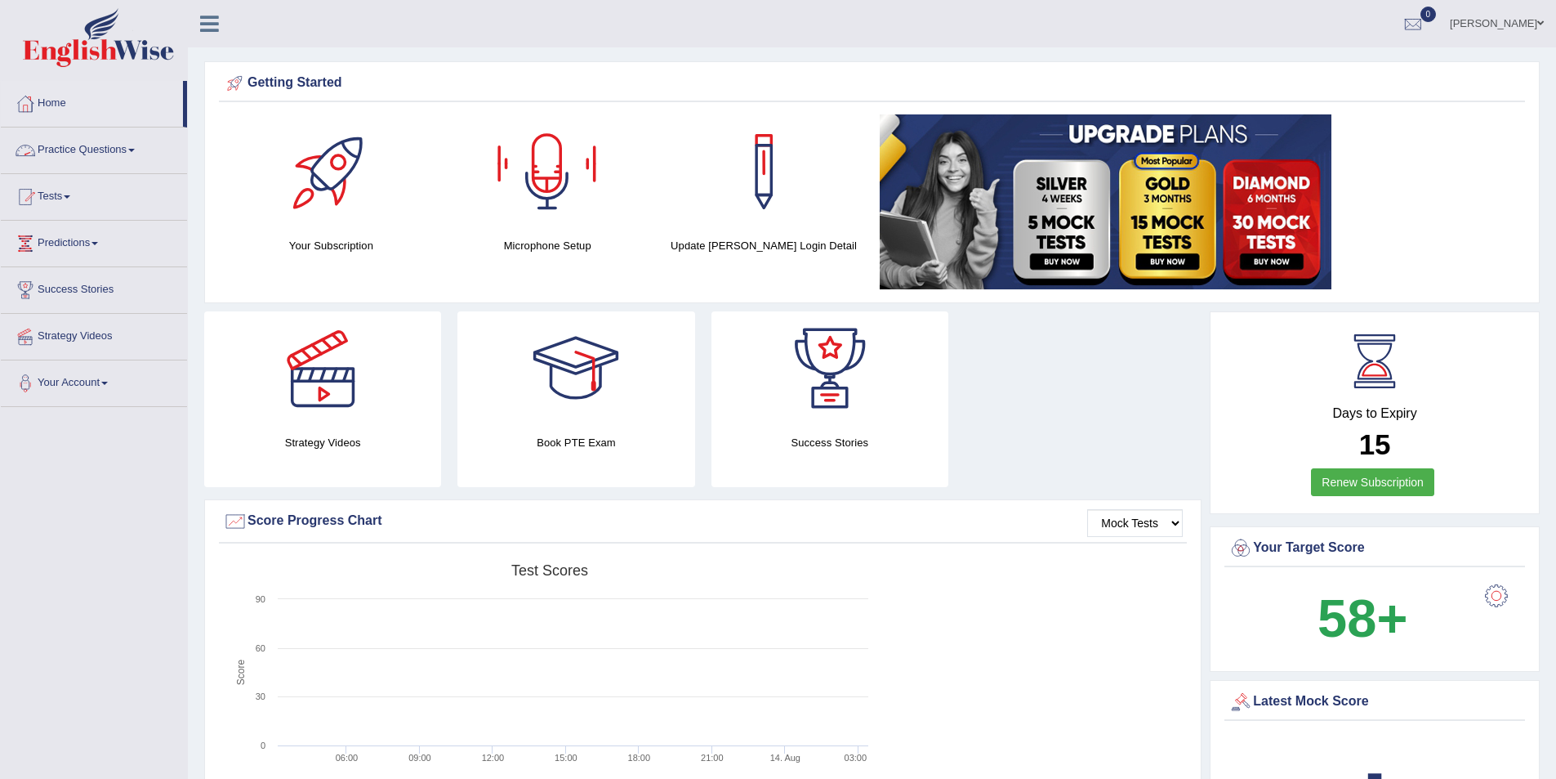
click at [117, 141] on link "Practice Questions" at bounding box center [94, 147] width 186 height 41
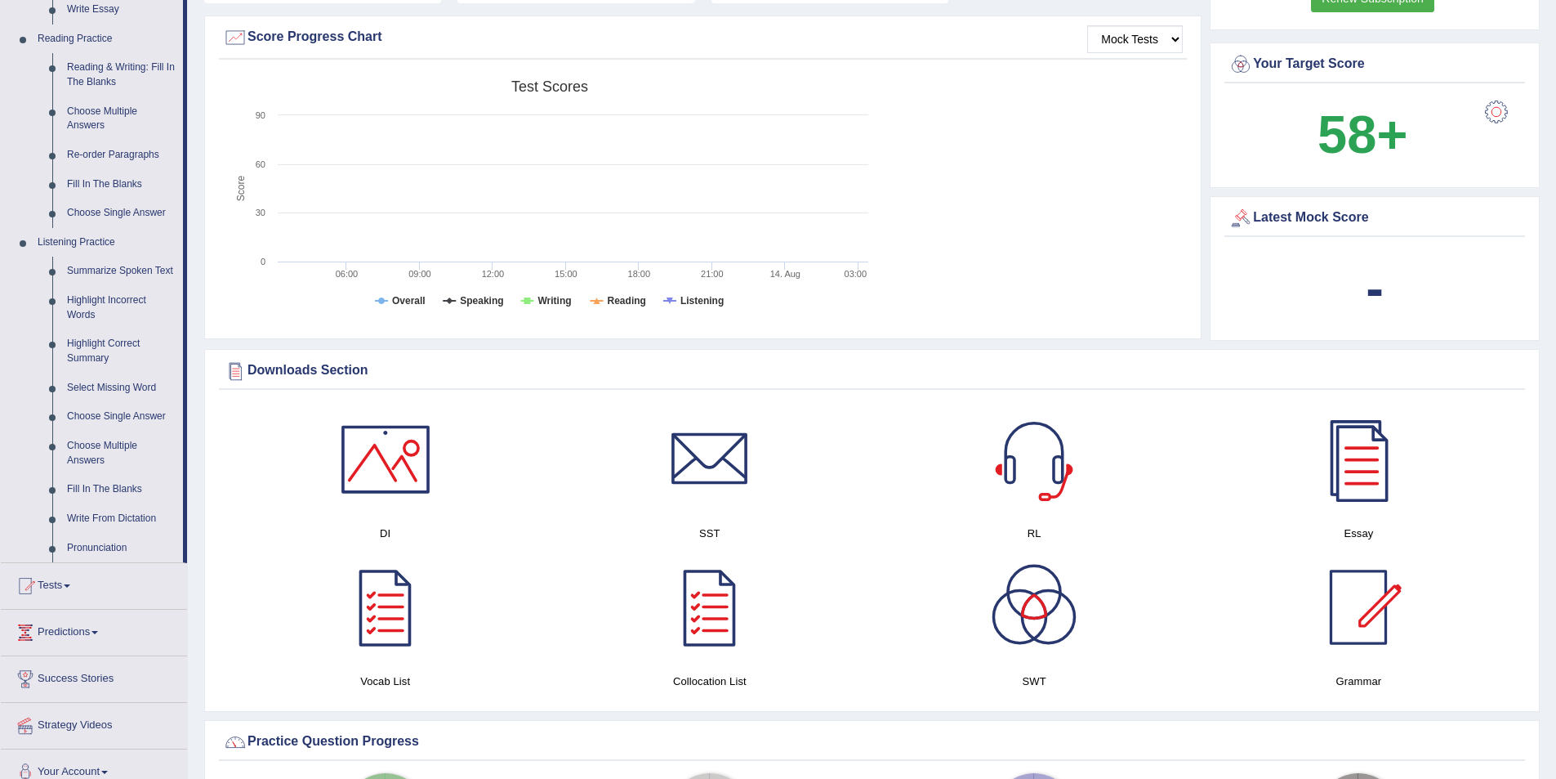
scroll to position [490, 0]
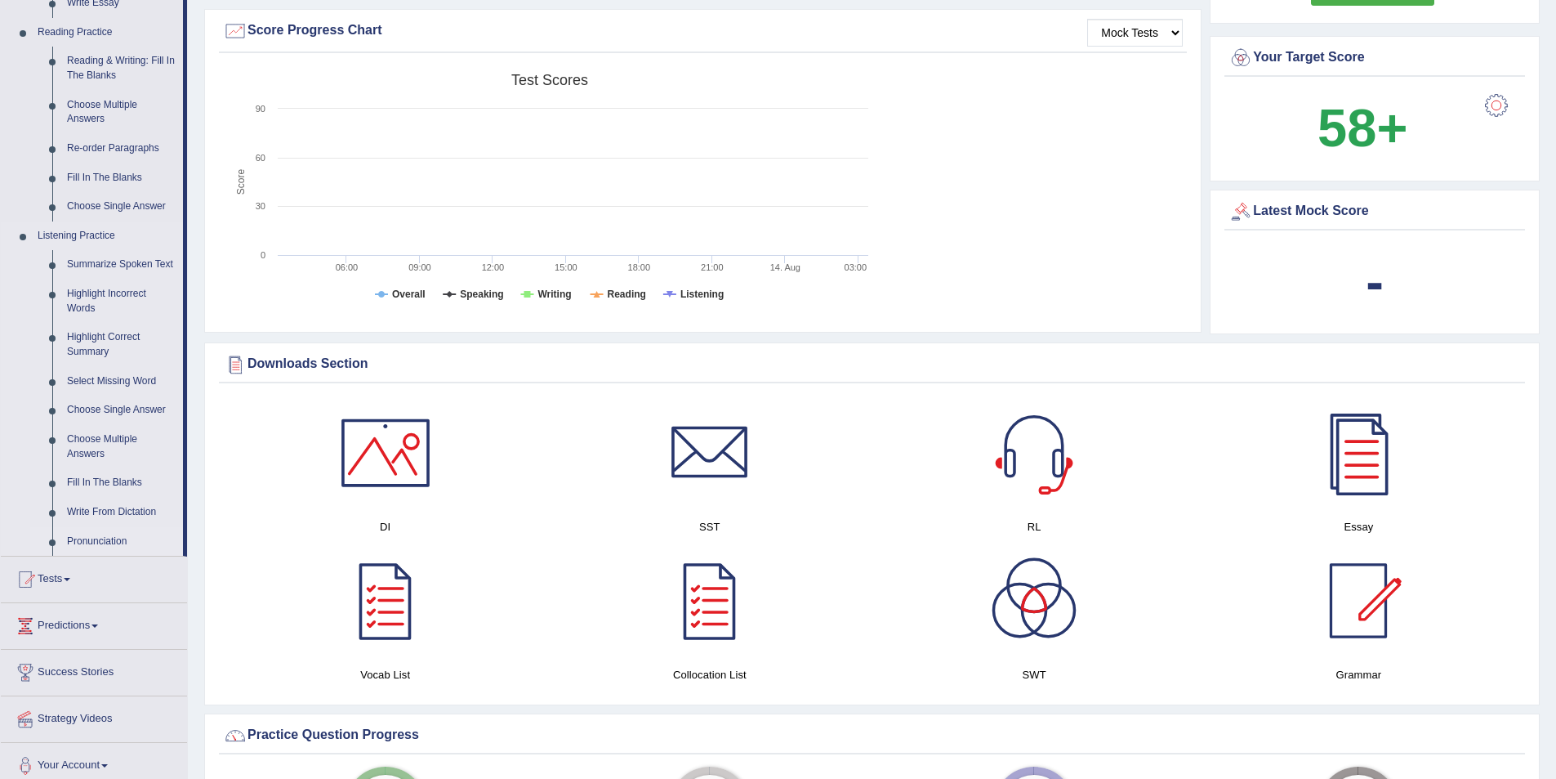
click at [83, 542] on link "Pronunciation" at bounding box center [121, 541] width 123 height 29
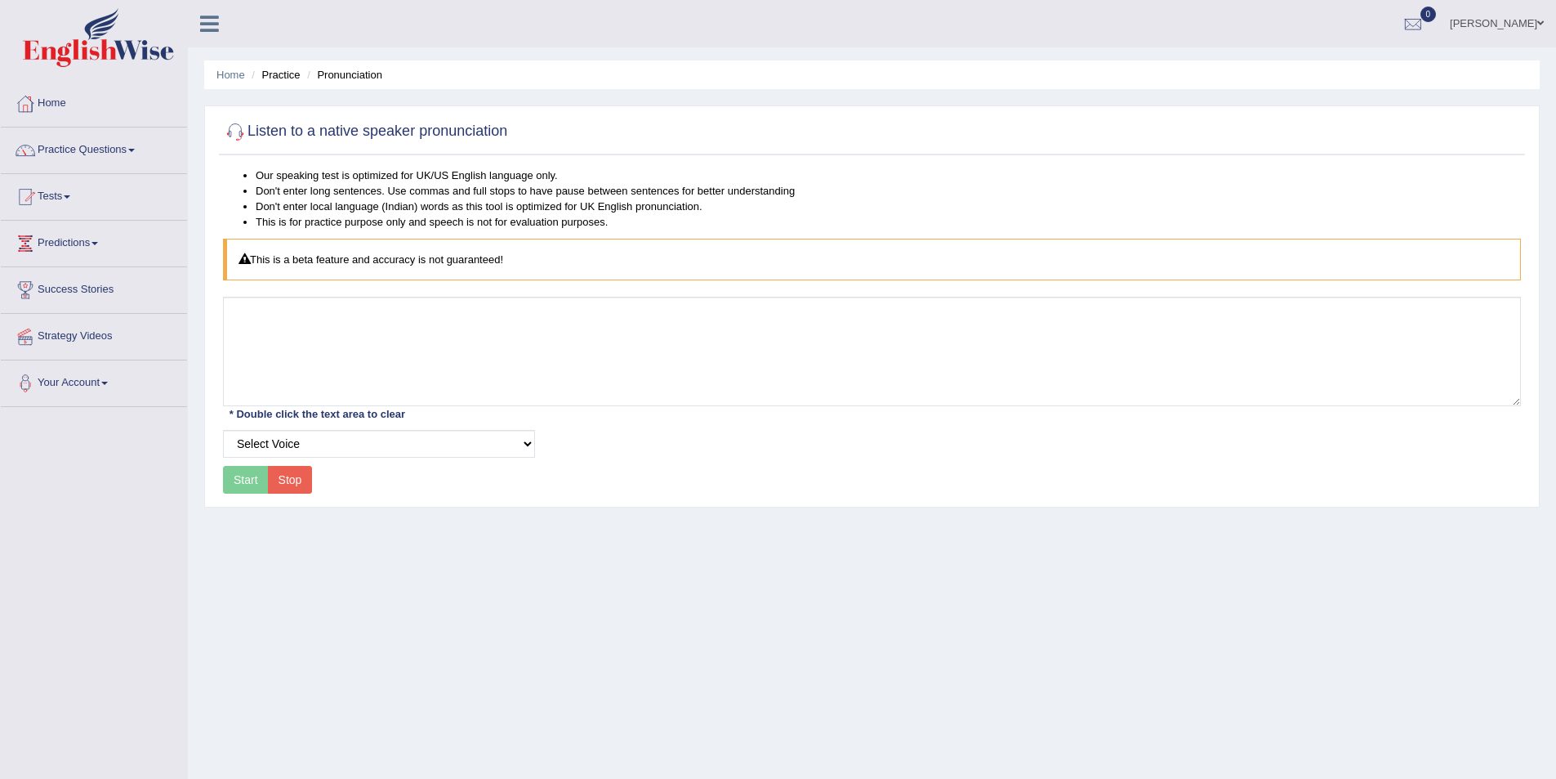
click at [542, 340] on textarea at bounding box center [872, 351] width 1298 height 109
click at [251, 480] on button "Start" at bounding box center [246, 480] width 46 height 28
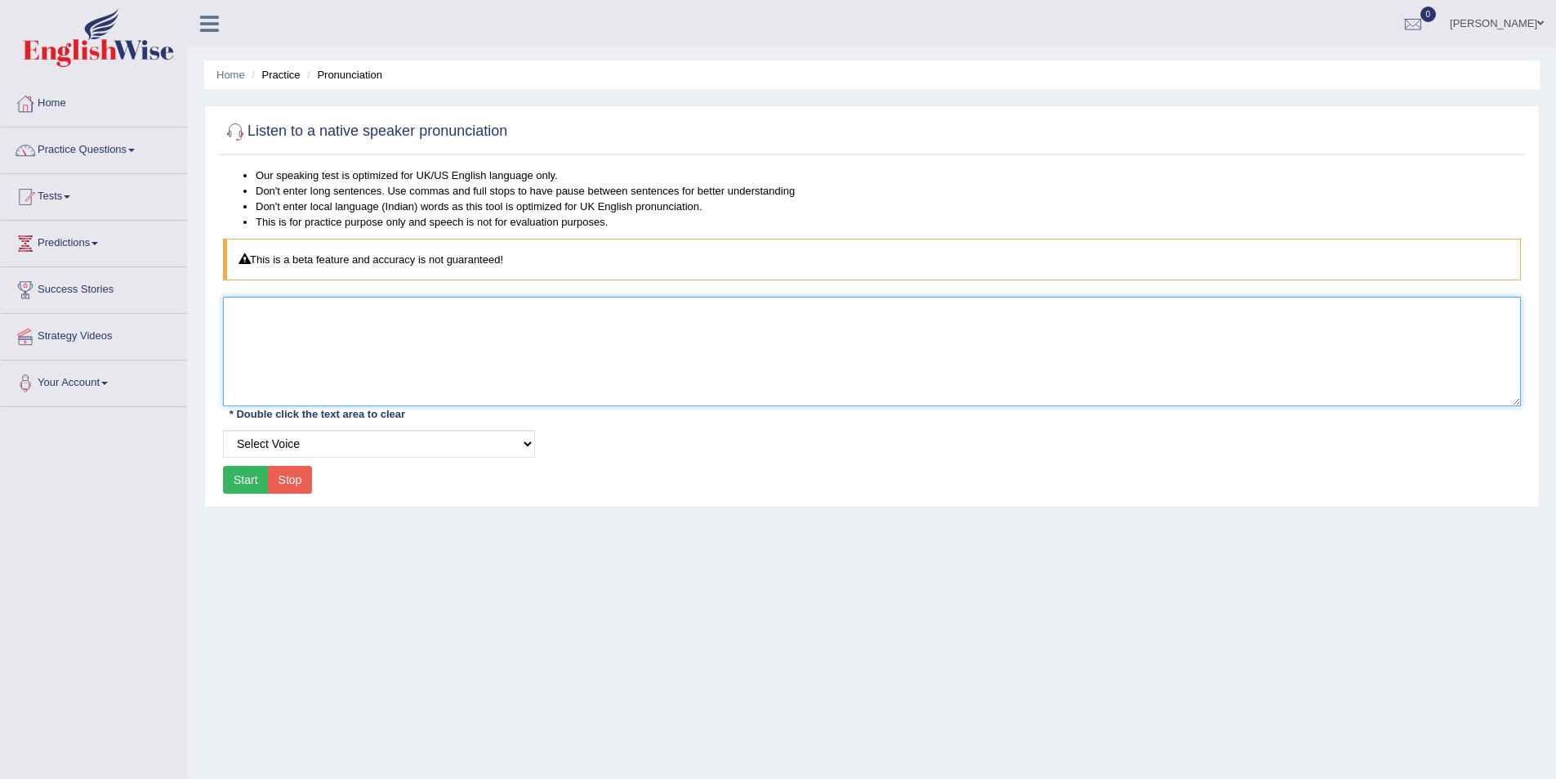
click at [922, 333] on textarea at bounding box center [872, 351] width 1298 height 109
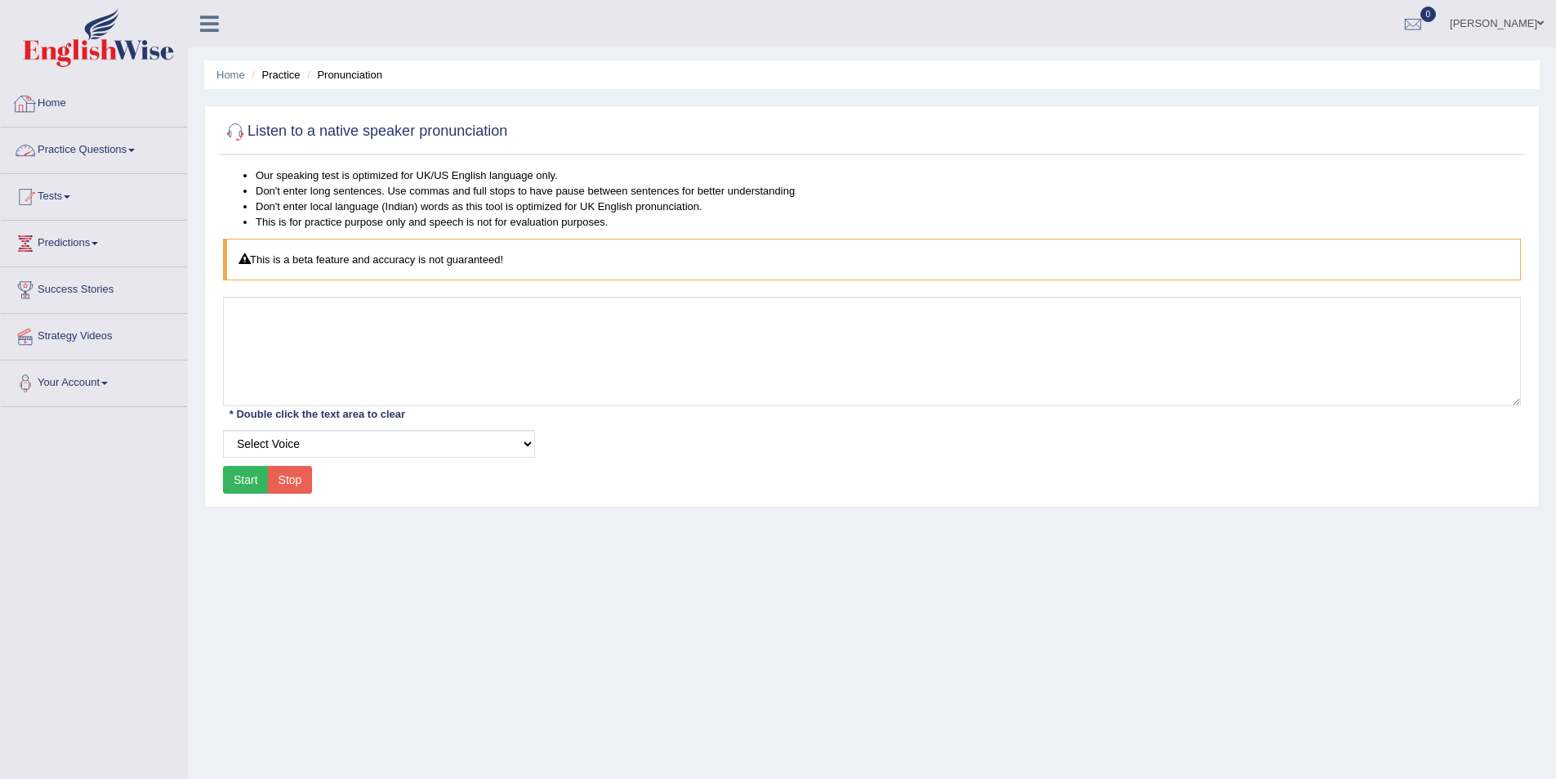
click at [97, 135] on link "Practice Questions" at bounding box center [94, 147] width 186 height 41
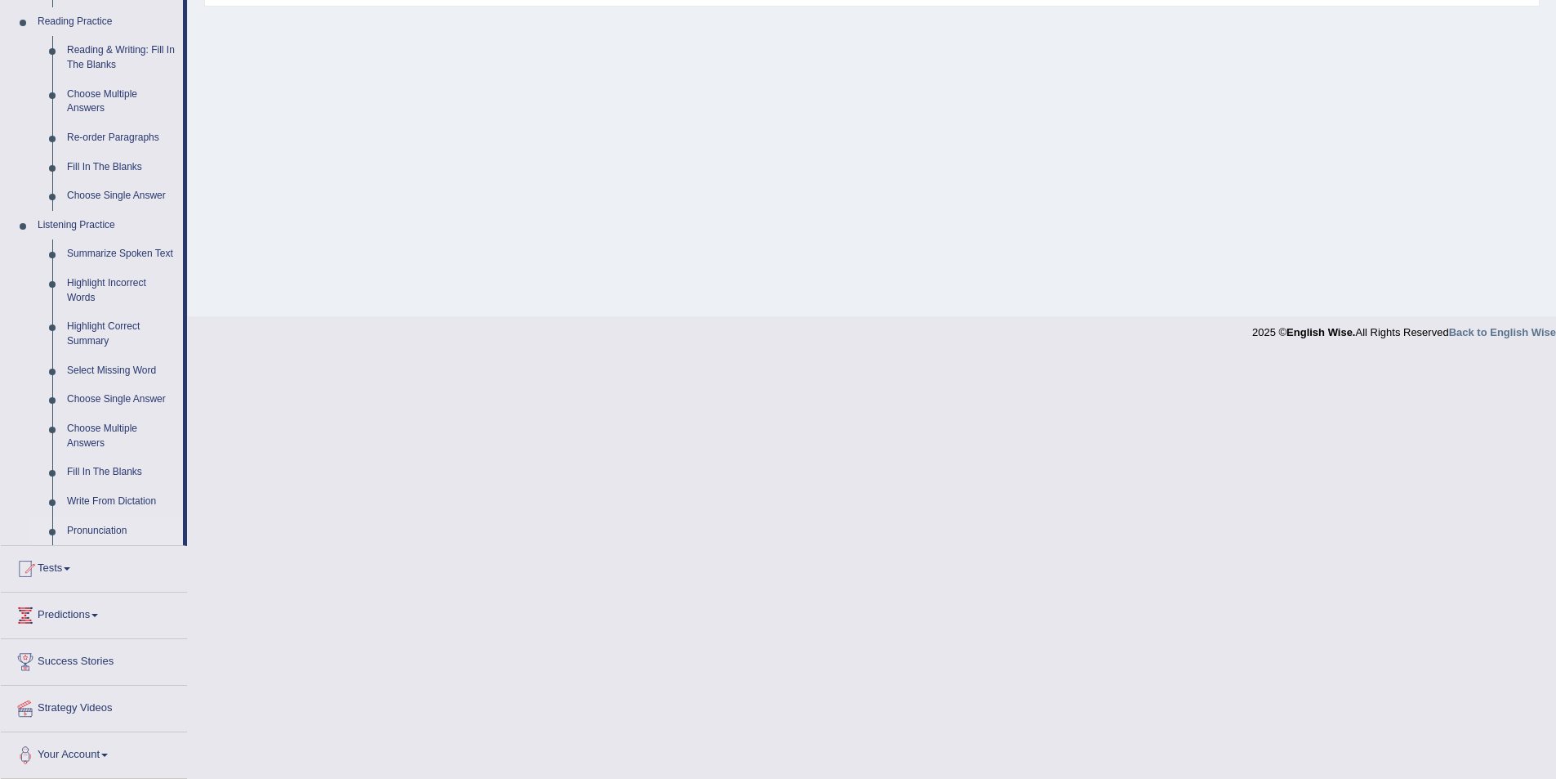
scroll to position [502, 0]
click at [67, 566] on link "Tests" at bounding box center [94, 565] width 186 height 41
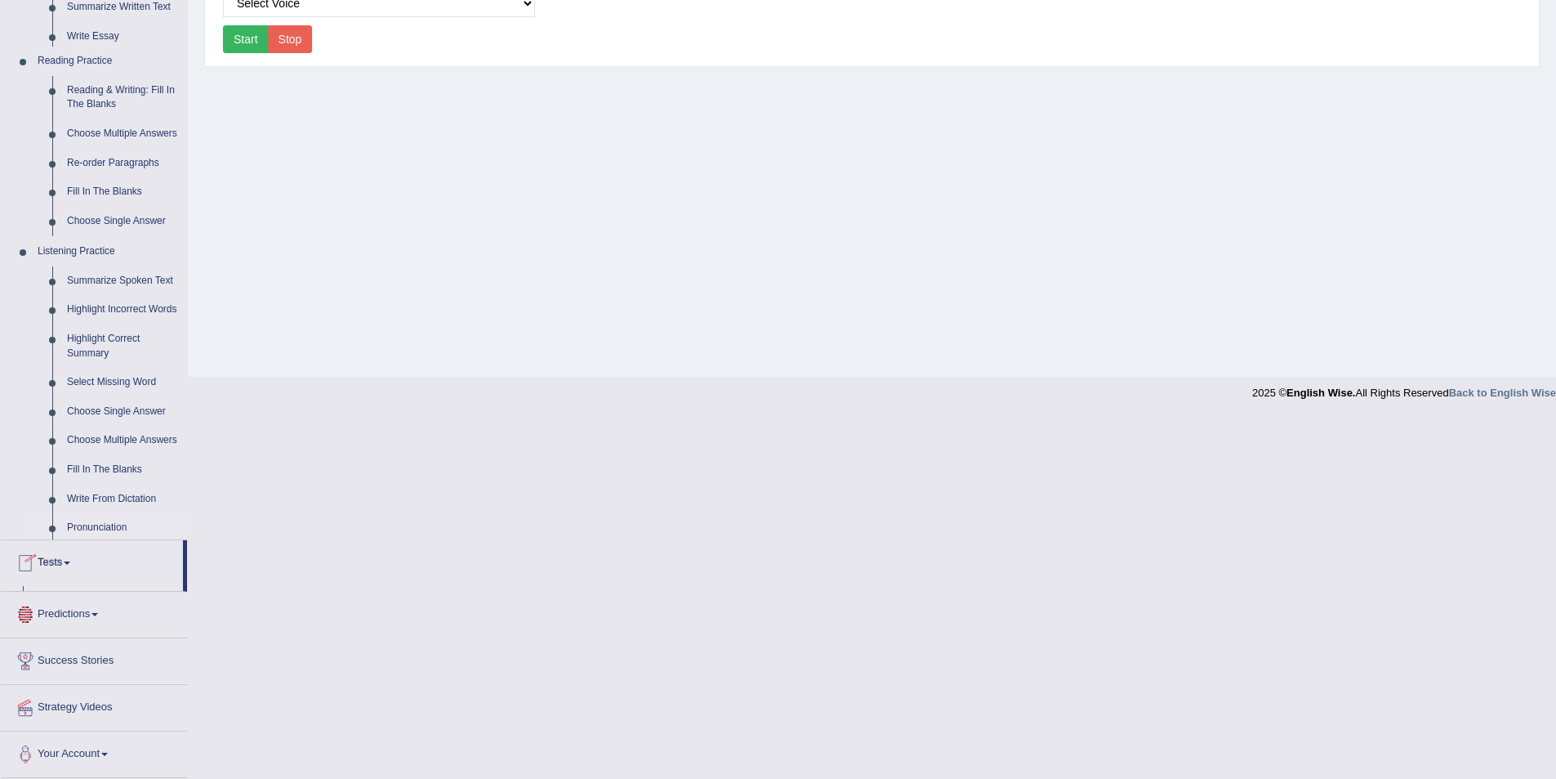
scroll to position [79, 0]
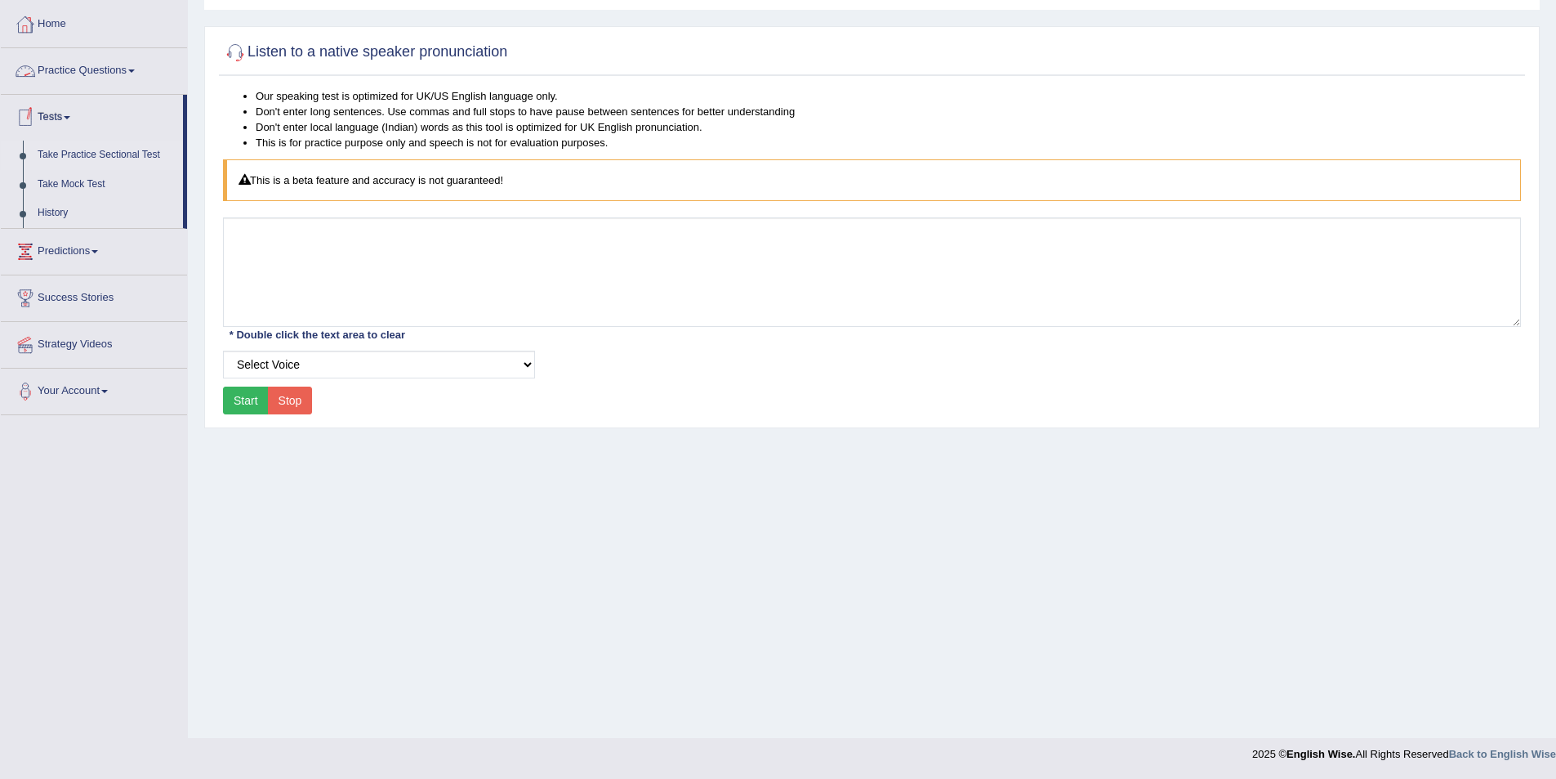
click at [123, 154] on link "Take Practice Sectional Test" at bounding box center [106, 155] width 153 height 29
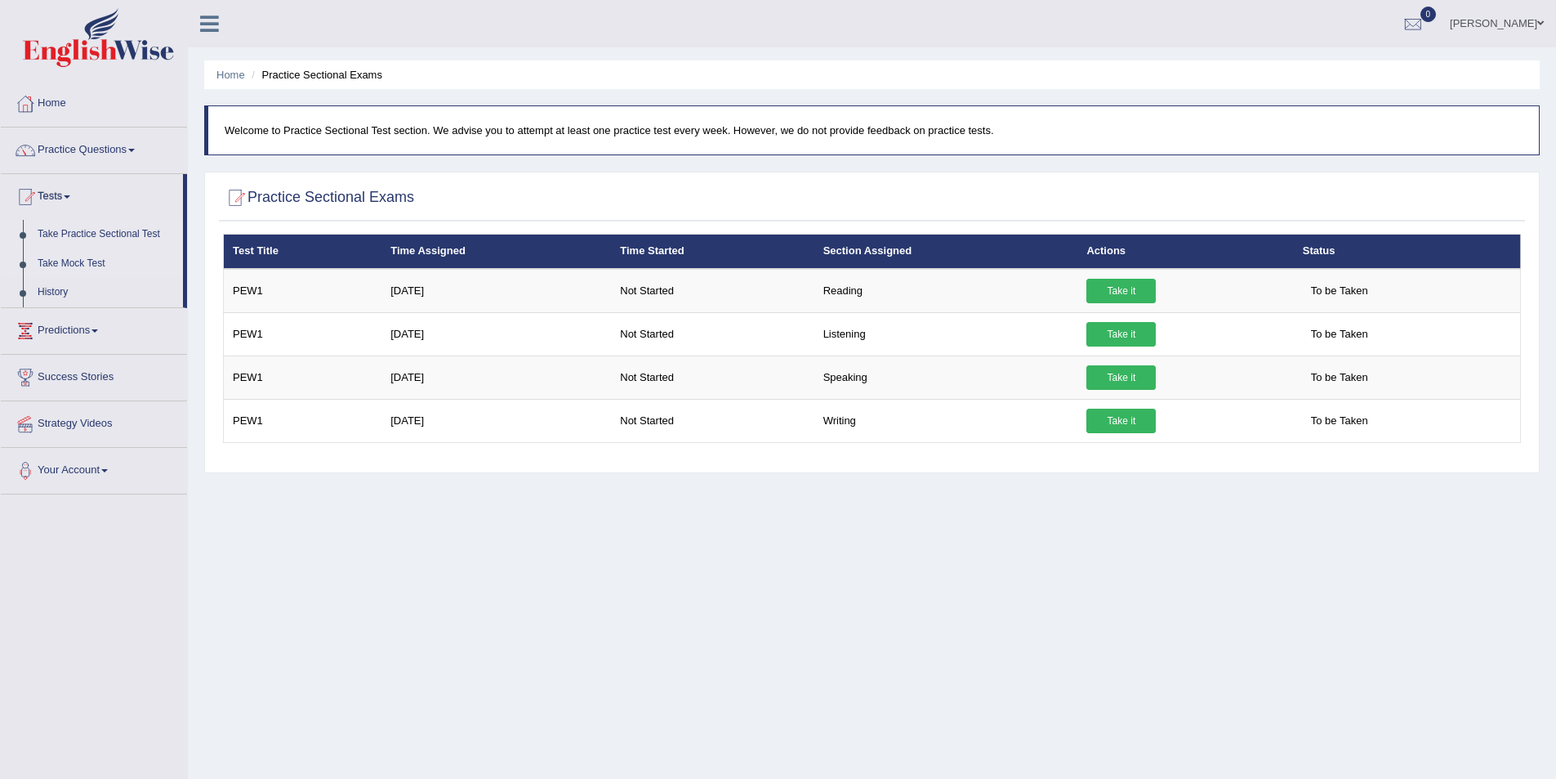
click at [96, 266] on link "Take Mock Test" at bounding box center [106, 263] width 153 height 29
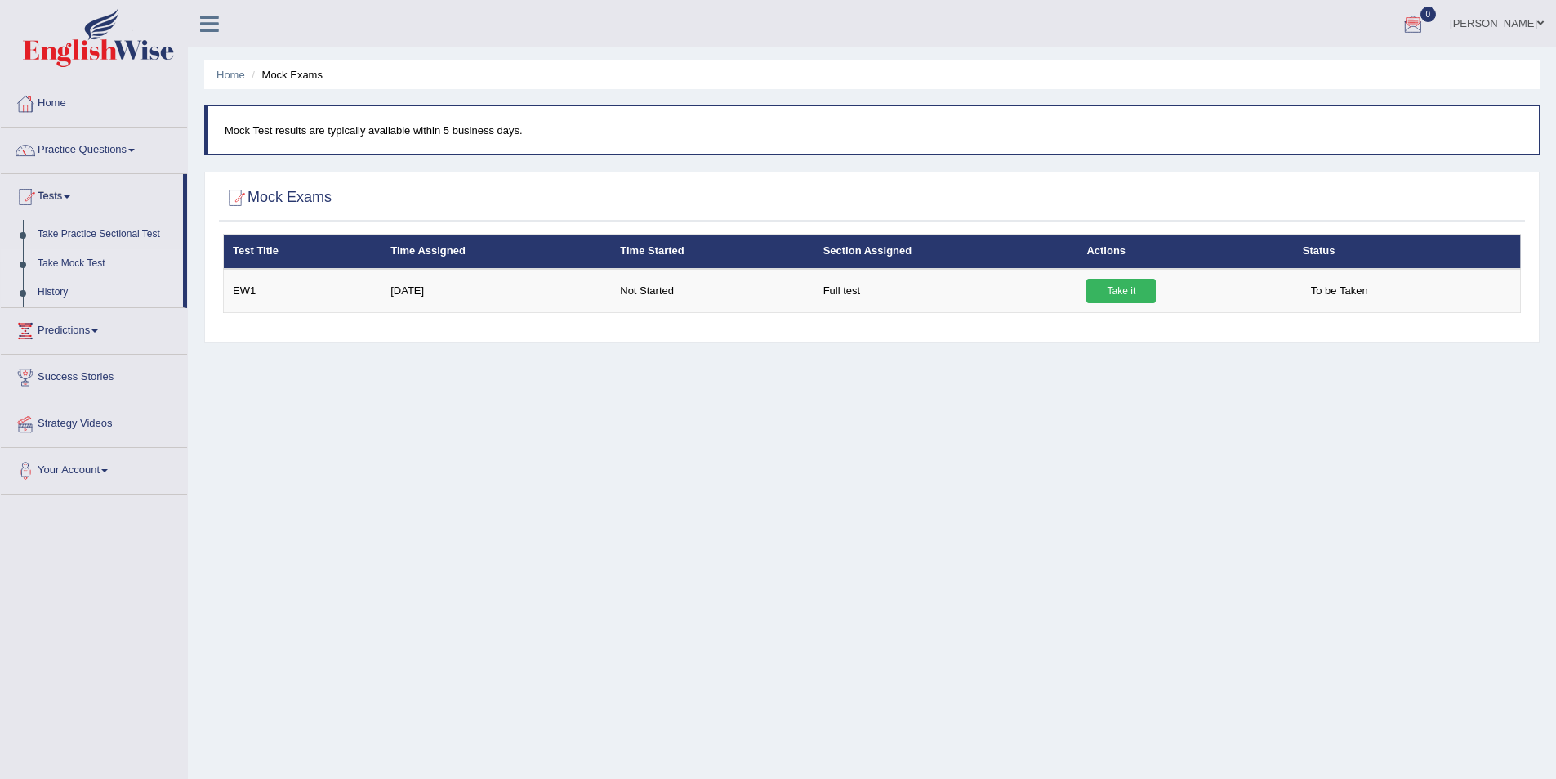
click at [46, 288] on link "History" at bounding box center [106, 292] width 153 height 29
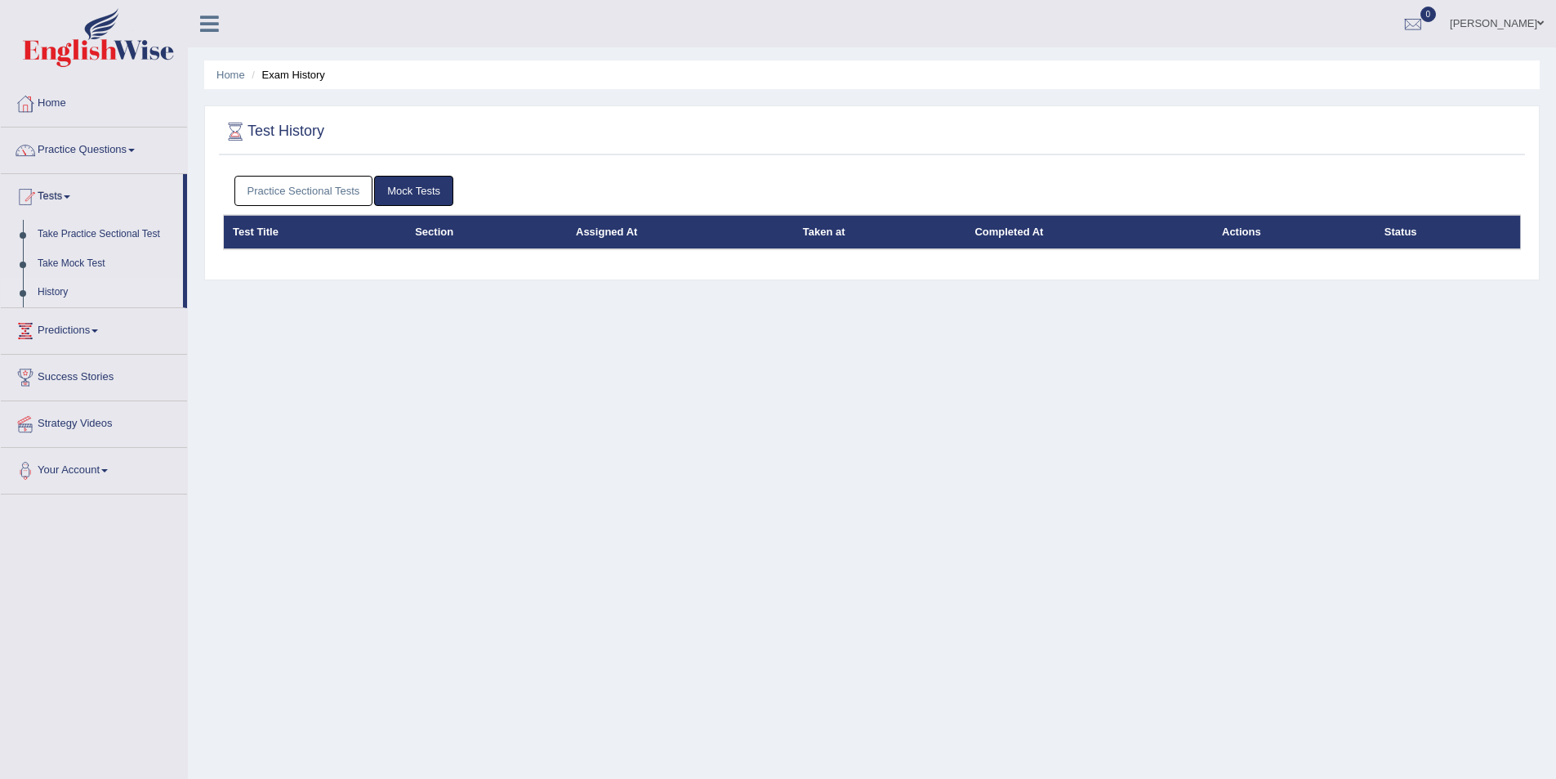
click at [311, 188] on link "Practice Sectional Tests" at bounding box center [303, 191] width 139 height 30
click at [53, 210] on link "Tests" at bounding box center [92, 194] width 182 height 41
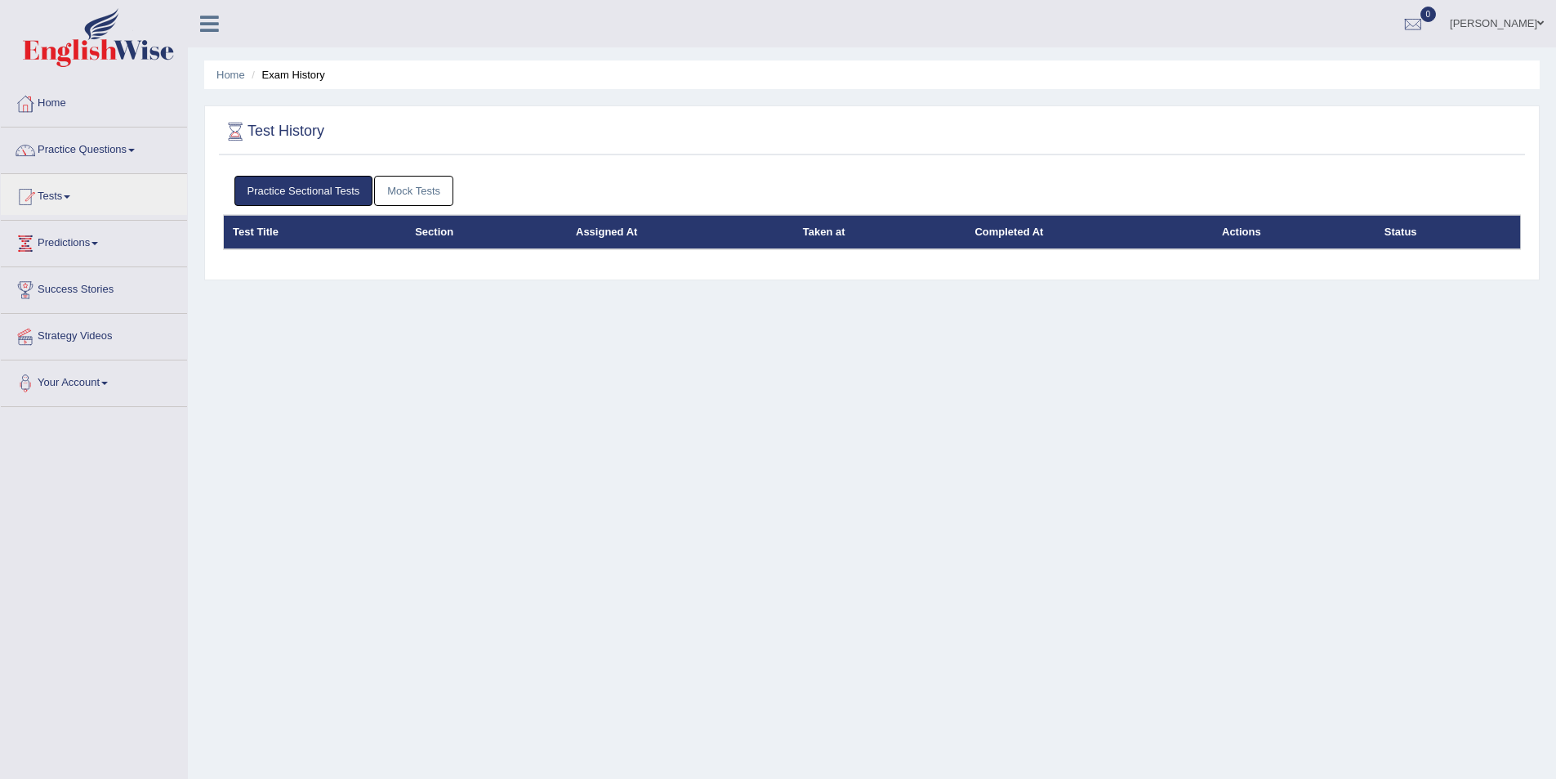
click at [413, 201] on link "Mock Tests" at bounding box center [413, 191] width 79 height 30
click at [281, 199] on link "Practice Sectional Tests" at bounding box center [303, 191] width 139 height 30
click at [52, 97] on link "Home" at bounding box center [94, 101] width 186 height 41
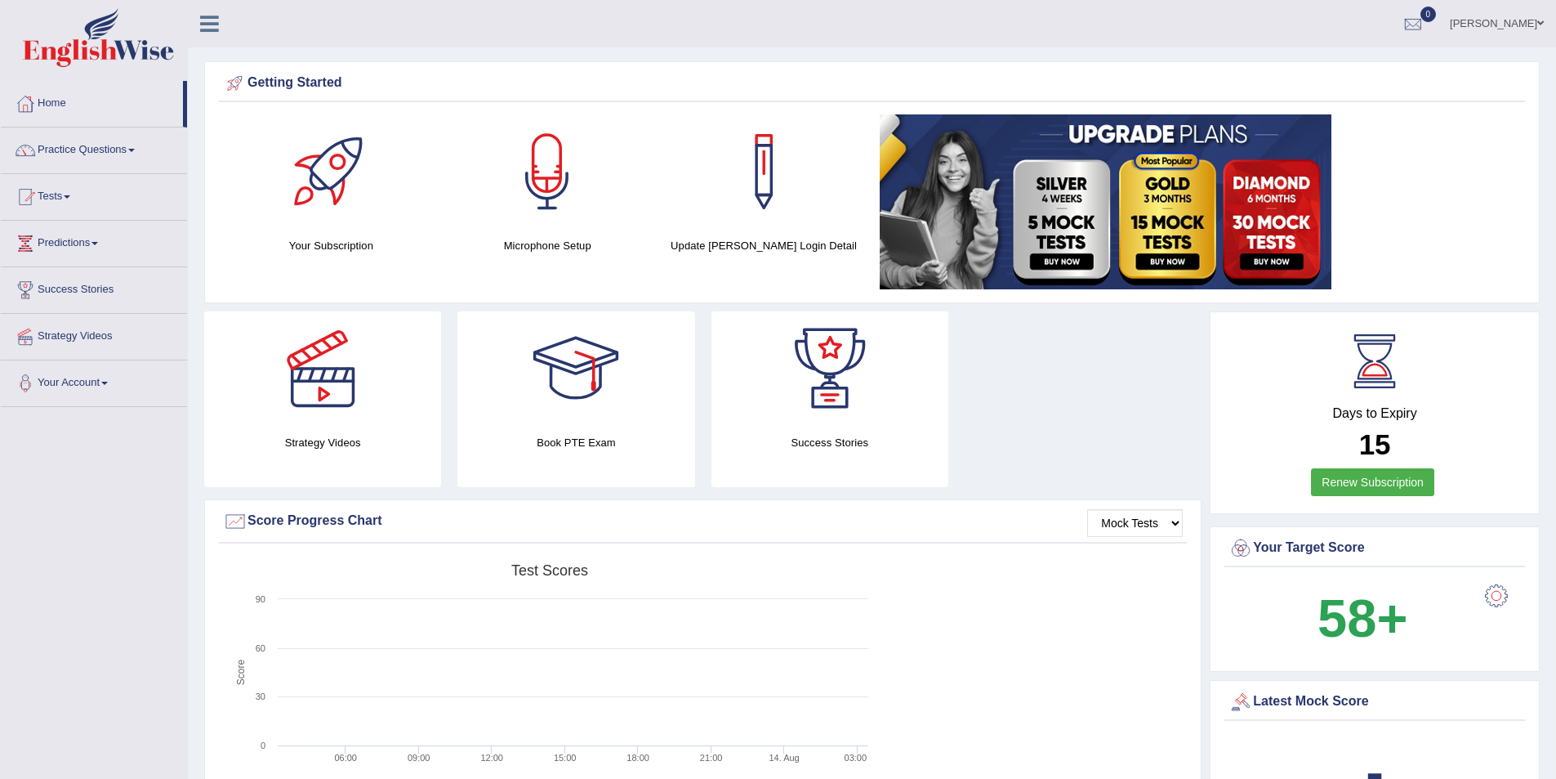
click at [1516, 20] on link "Bryan" at bounding box center [1497, 21] width 118 height 42
drag, startPoint x: 1039, startPoint y: 81, endPoint x: 1029, endPoint y: 80, distance: 9.8
click at [1039, 81] on div "Getting Started" at bounding box center [872, 83] width 1298 height 25
click at [1513, 20] on link "Bryan" at bounding box center [1497, 21] width 118 height 42
click at [1428, 192] on link "Log out" at bounding box center [1466, 195] width 176 height 38
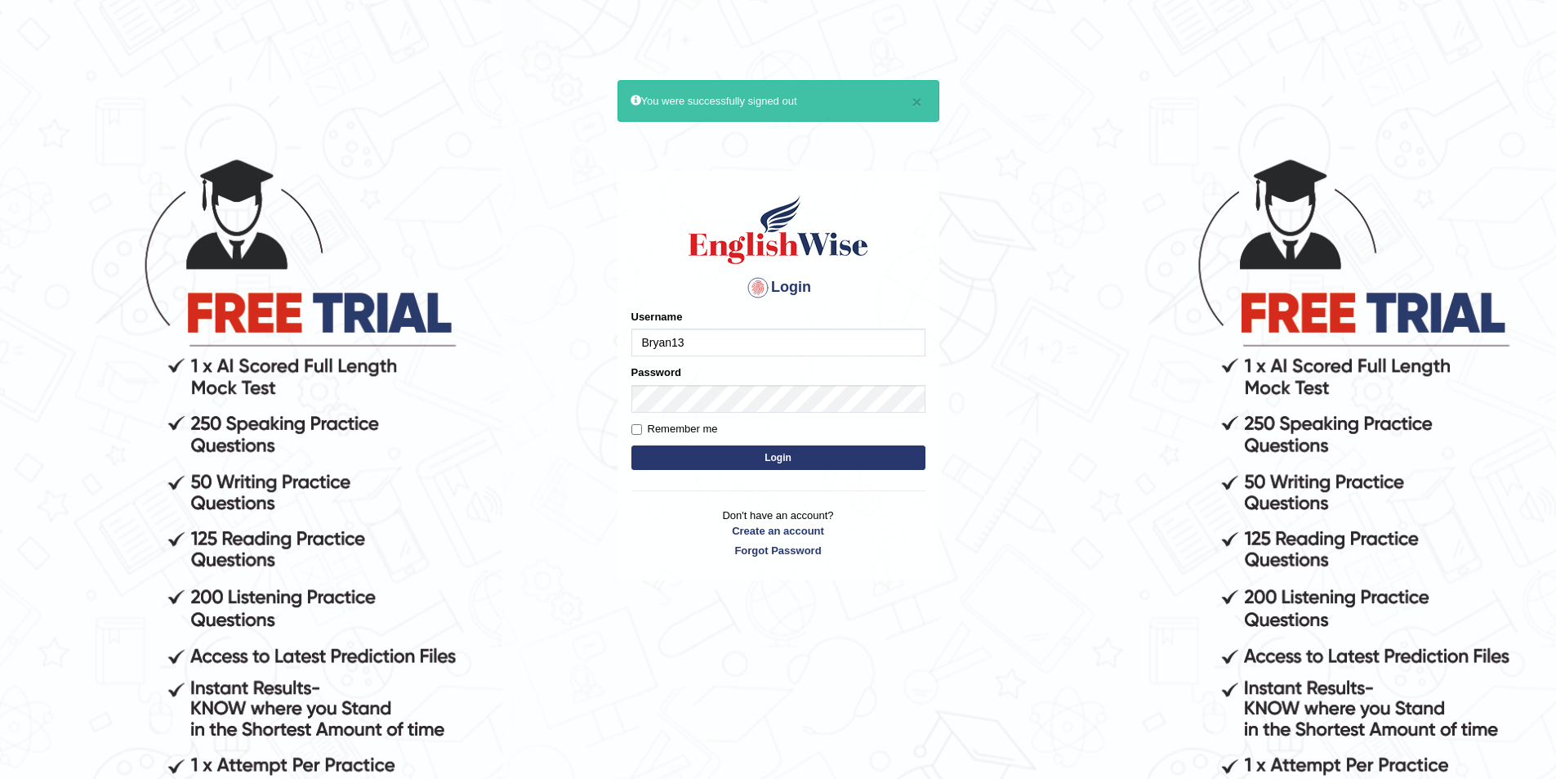
type input "Bryan13"
click at [632, 445] on button "Login" at bounding box center [779, 457] width 294 height 25
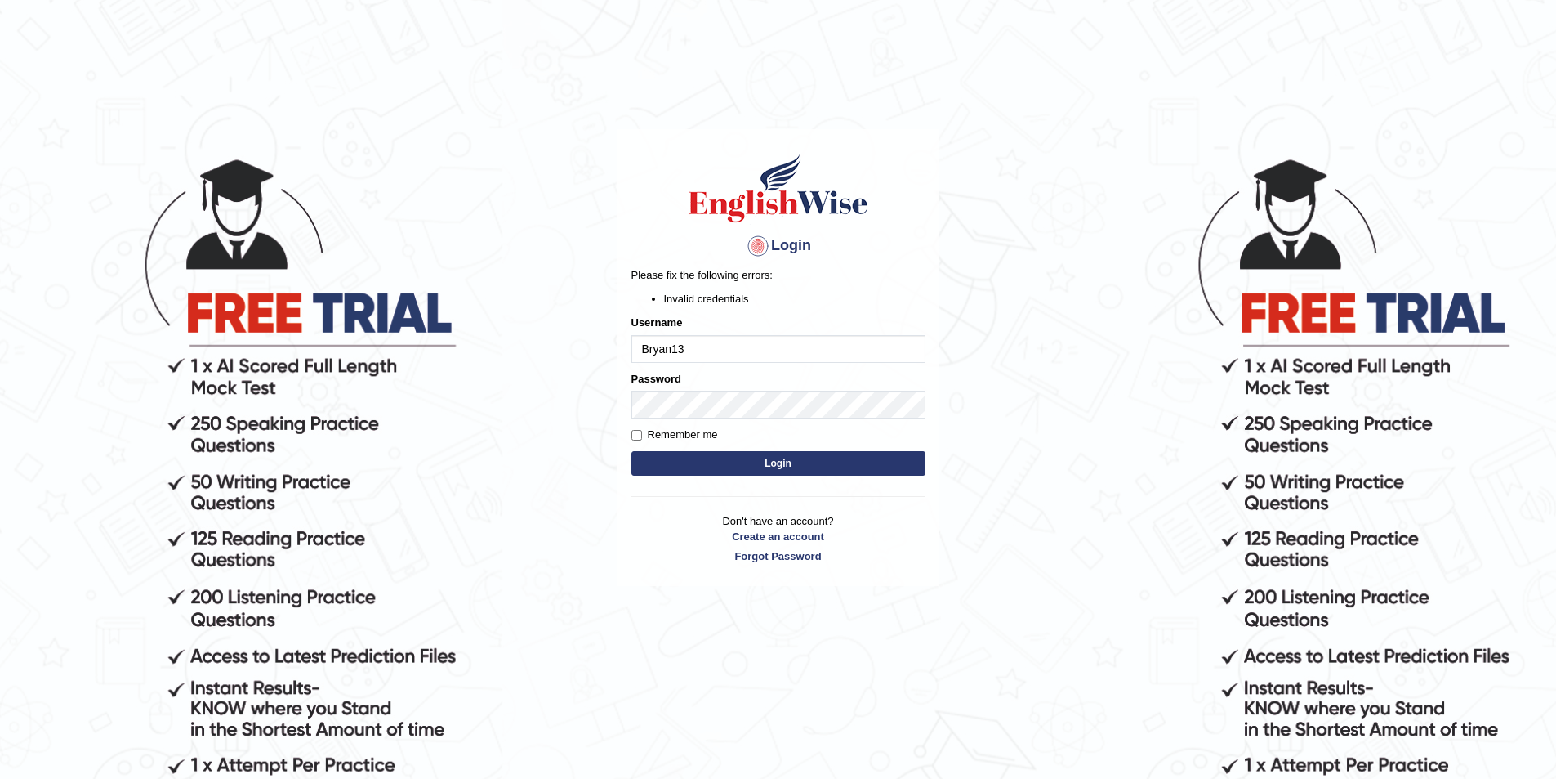
click at [828, 465] on button "Login" at bounding box center [779, 463] width 294 height 25
click at [545, 381] on body "Login Please fix the following errors: Invalid credentials Username Bryan13 Pas…" at bounding box center [778, 467] width 1556 height 779
click at [637, 438] on input "Remember me" at bounding box center [637, 435] width 11 height 11
checkbox input "true"
click at [791, 465] on button "Login" at bounding box center [779, 463] width 294 height 25
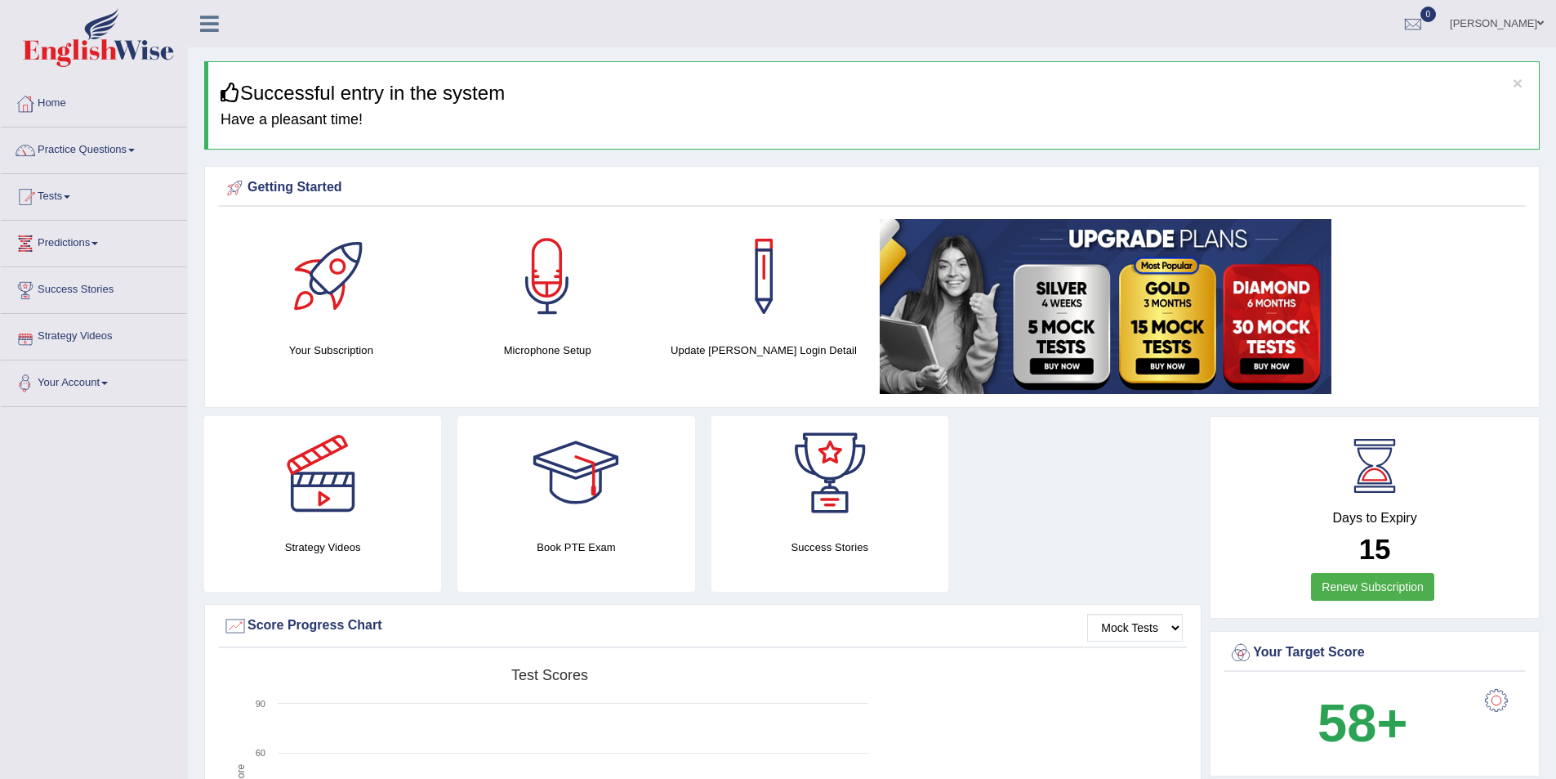
click at [108, 384] on span at bounding box center [104, 383] width 7 height 3
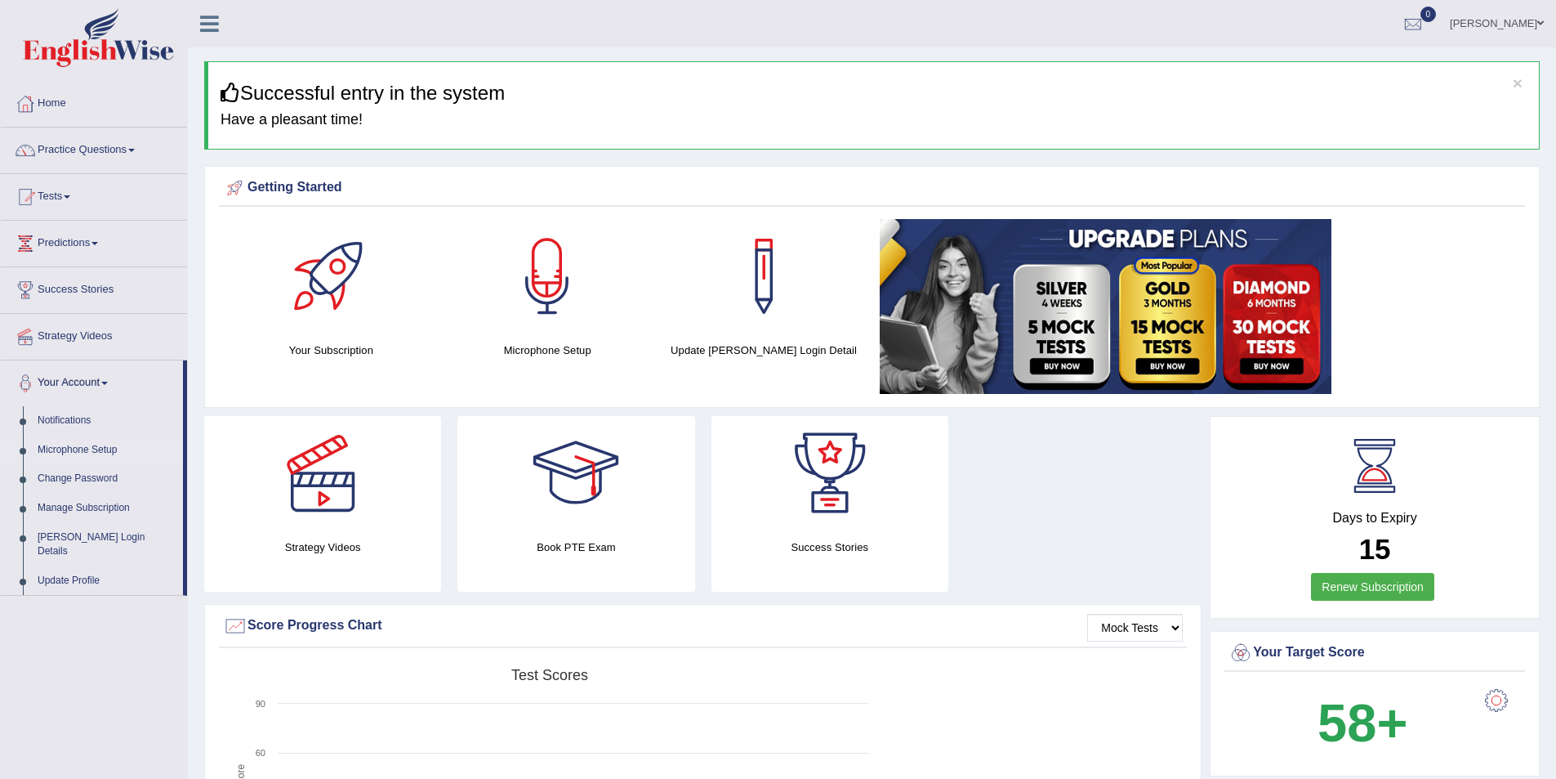
click at [109, 453] on link "Microphone Setup" at bounding box center [106, 449] width 153 height 29
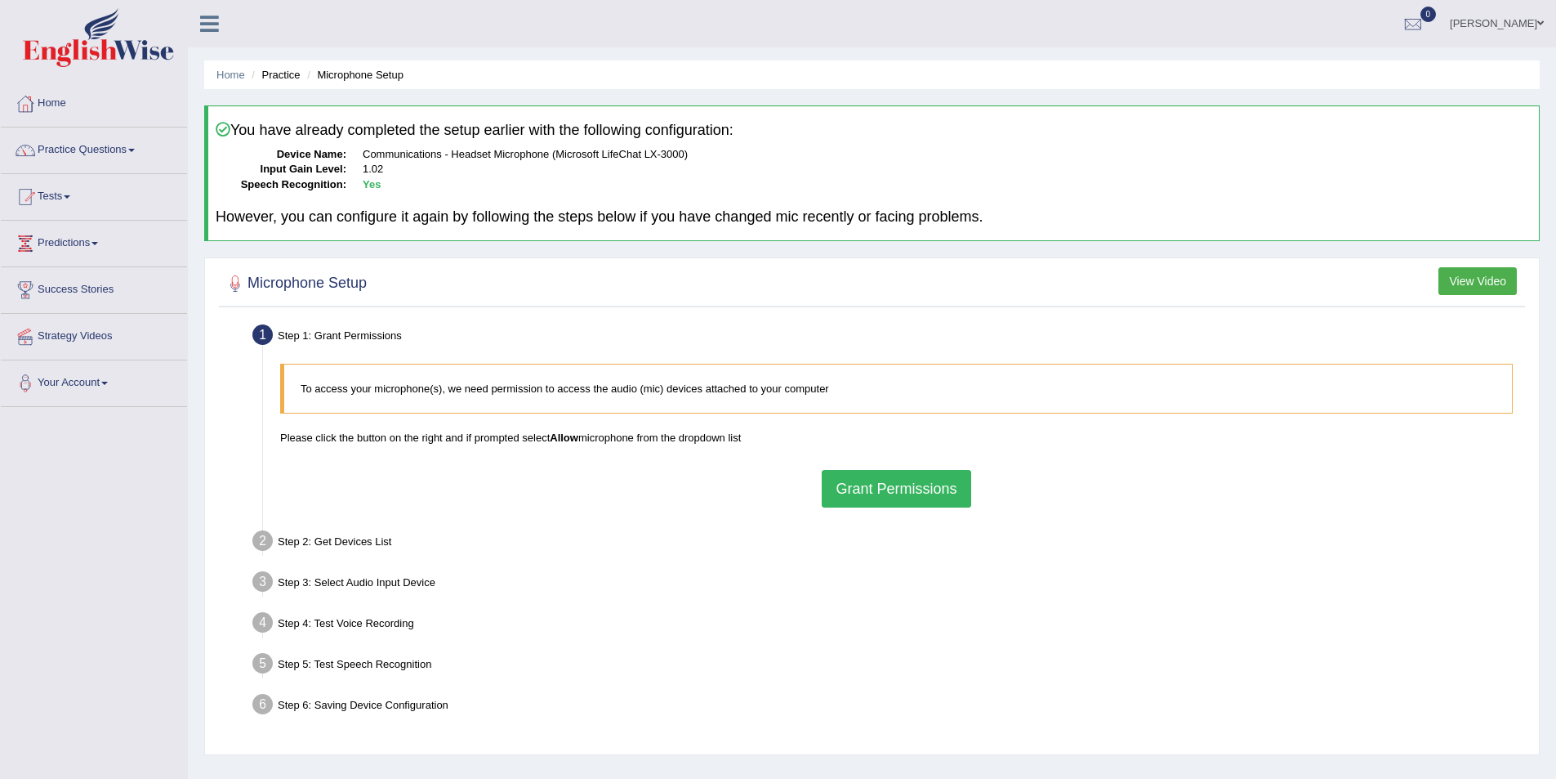
click at [892, 500] on button "Grant Permissions" at bounding box center [896, 489] width 149 height 38
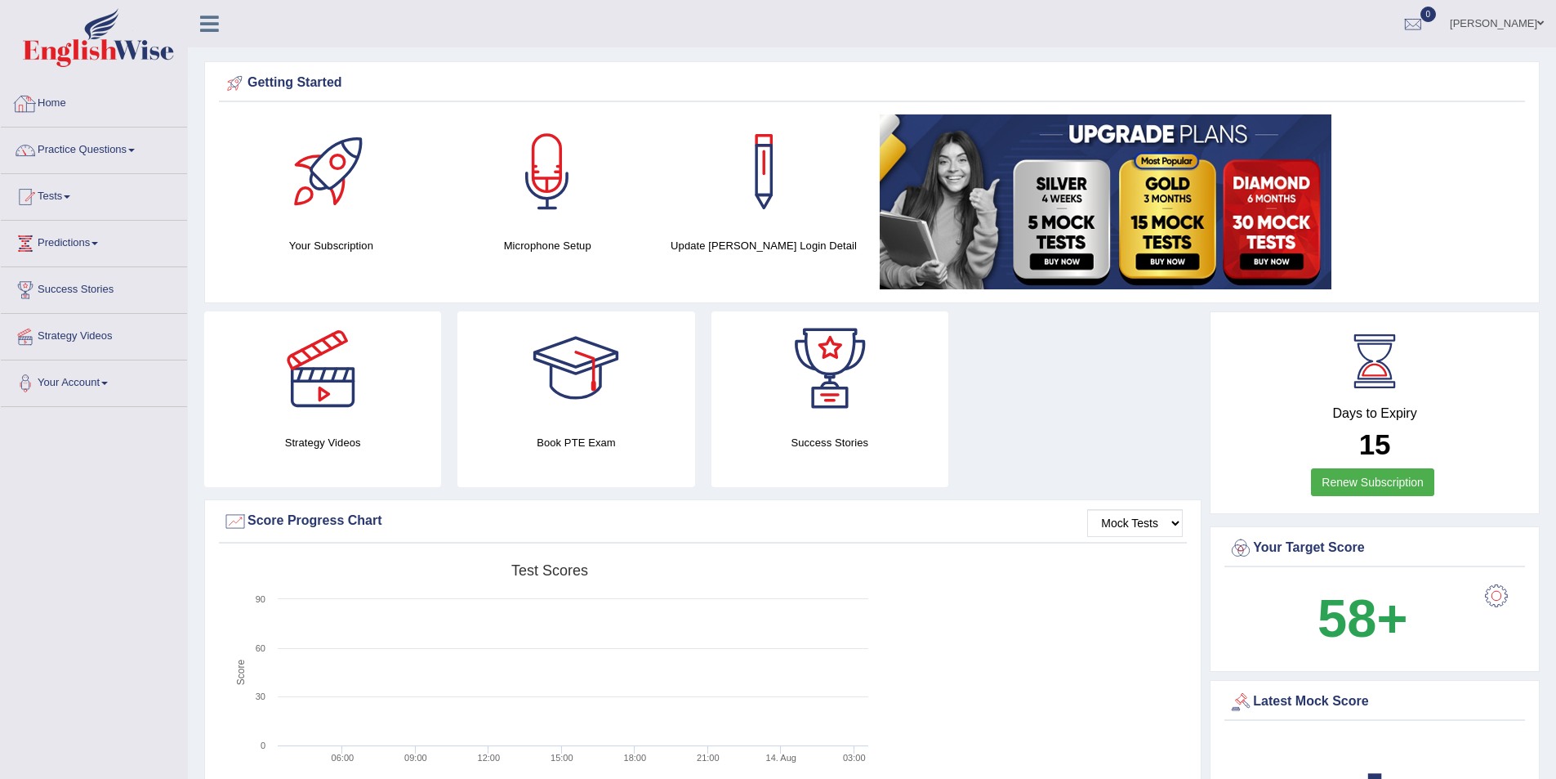
click at [113, 109] on link "Home" at bounding box center [94, 101] width 186 height 41
click at [596, 417] on div at bounding box center [576, 368] width 114 height 114
click at [1148, 431] on div "Strategy Videos Book PTE Exam Success Stories" at bounding box center [703, 405] width 1014 height 188
click at [1529, 25] on link "Bryan" at bounding box center [1497, 21] width 118 height 42
click at [1458, 197] on link "Log out" at bounding box center [1466, 195] width 176 height 38
